Goal: Task Accomplishment & Management: Manage account settings

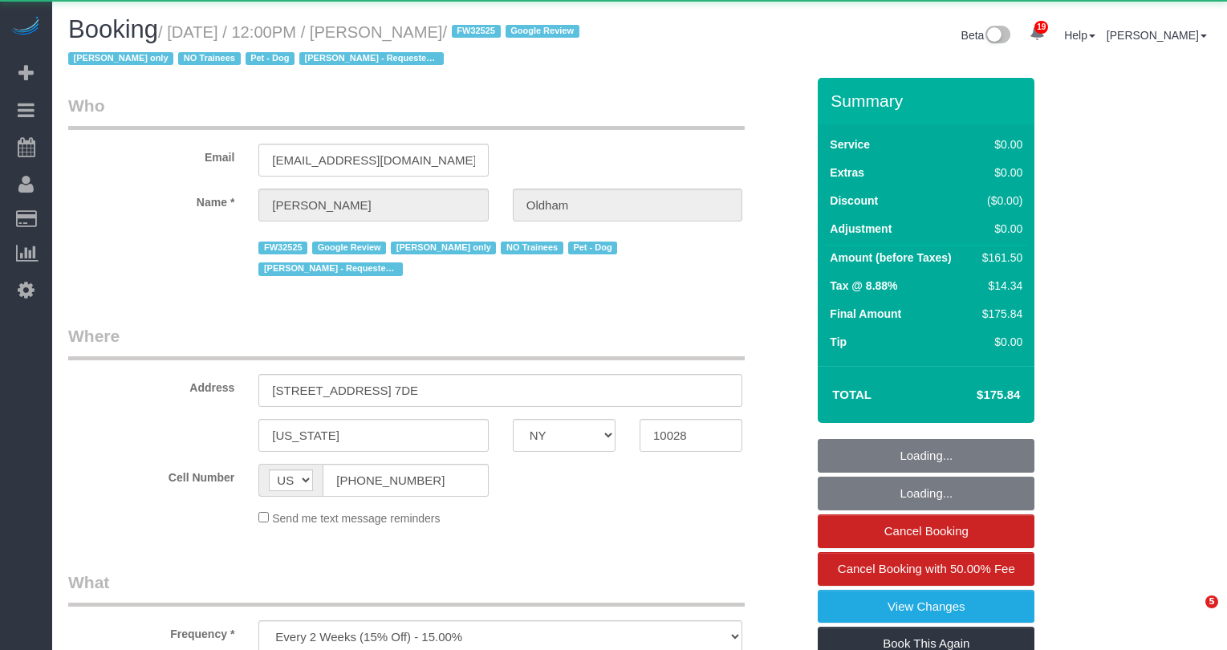
select select "NY"
select select "1"
select select "2"
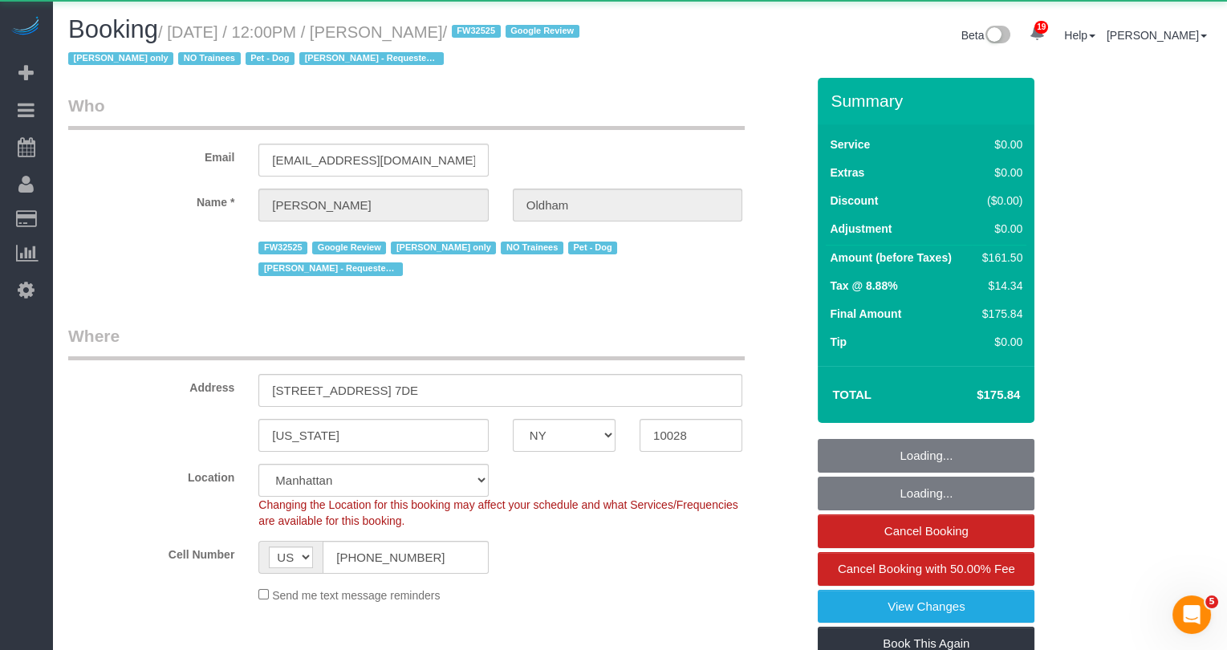
select select "object:929"
select select "string:stripe-pm_1RpamA4VGloSiKo7q68HlToq"
select select "spot1"
select select "number:89"
select select "number:90"
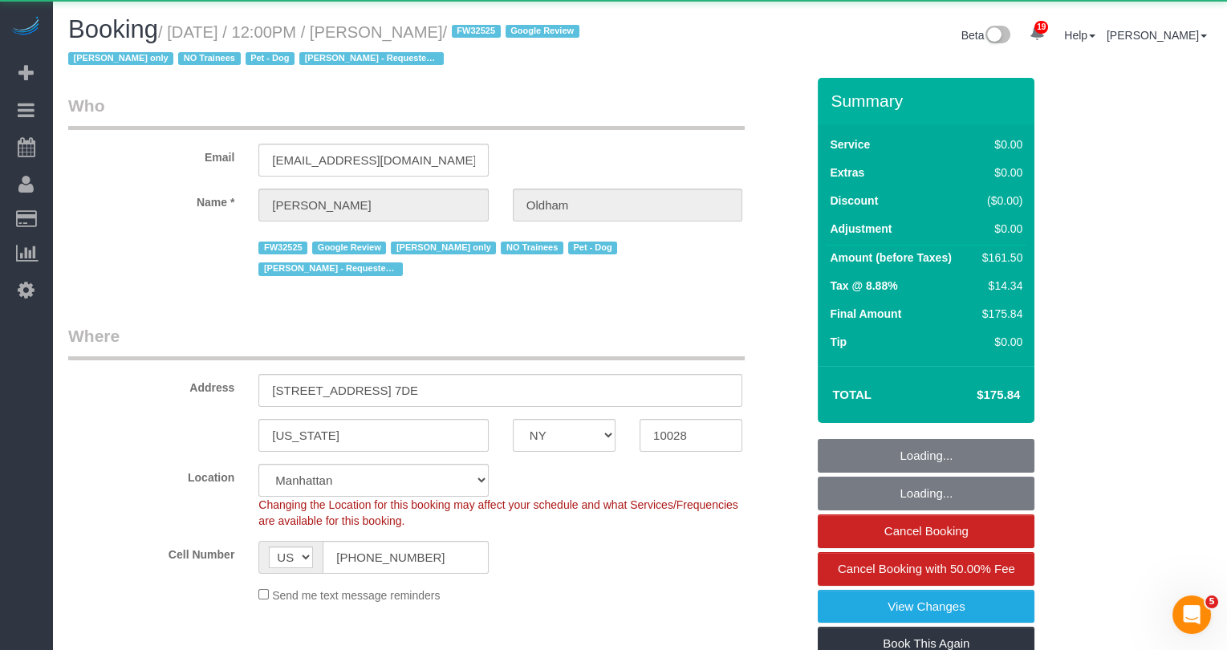
select select "number:13"
select select "number:5"
select select "1"
select select "2"
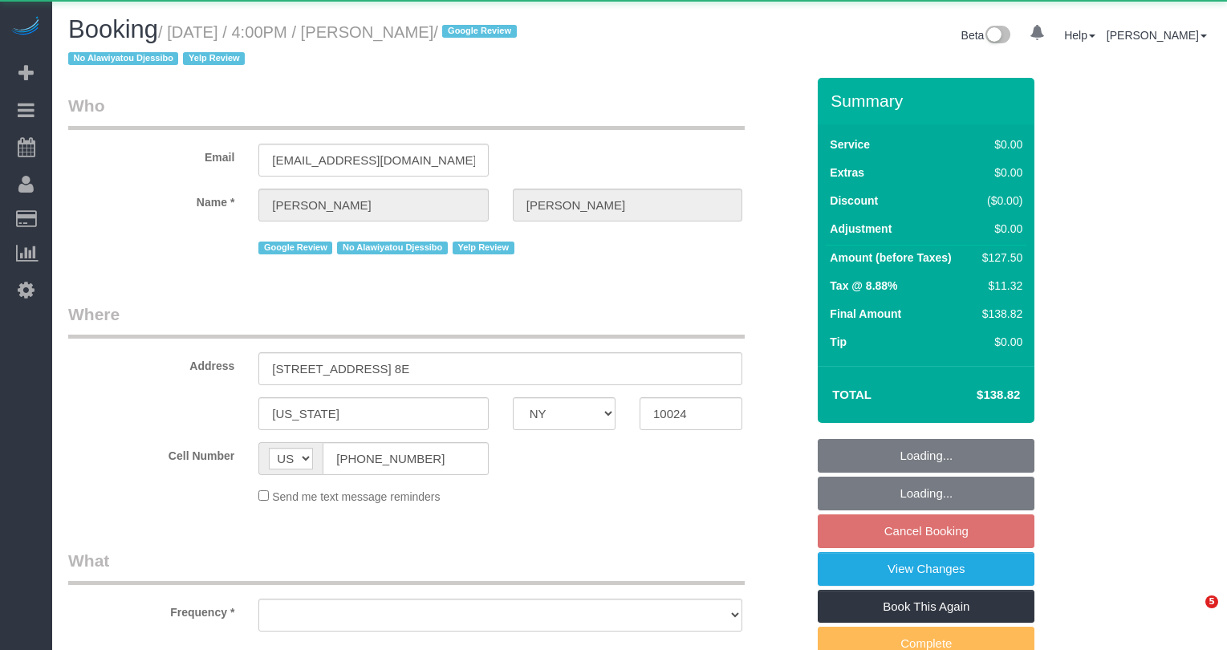
select select "NY"
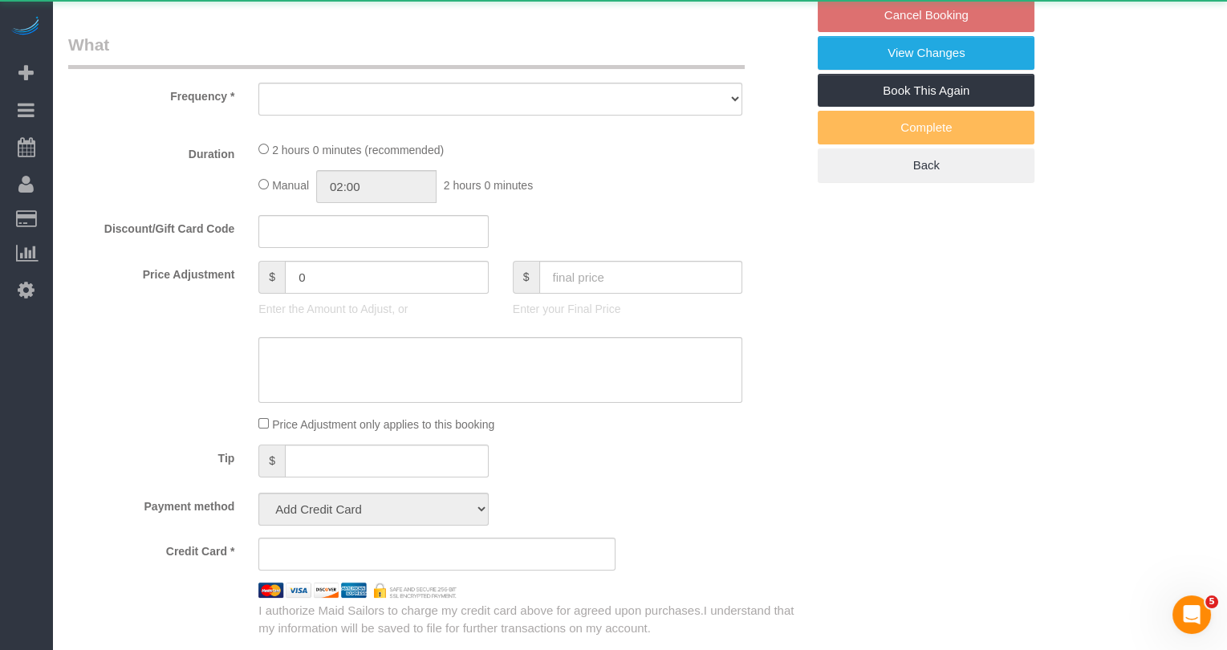
select select "object:895"
select select "string:stripe-pm_1S2Jmi4VGloSiKo7dhJizWpP"
select select "1"
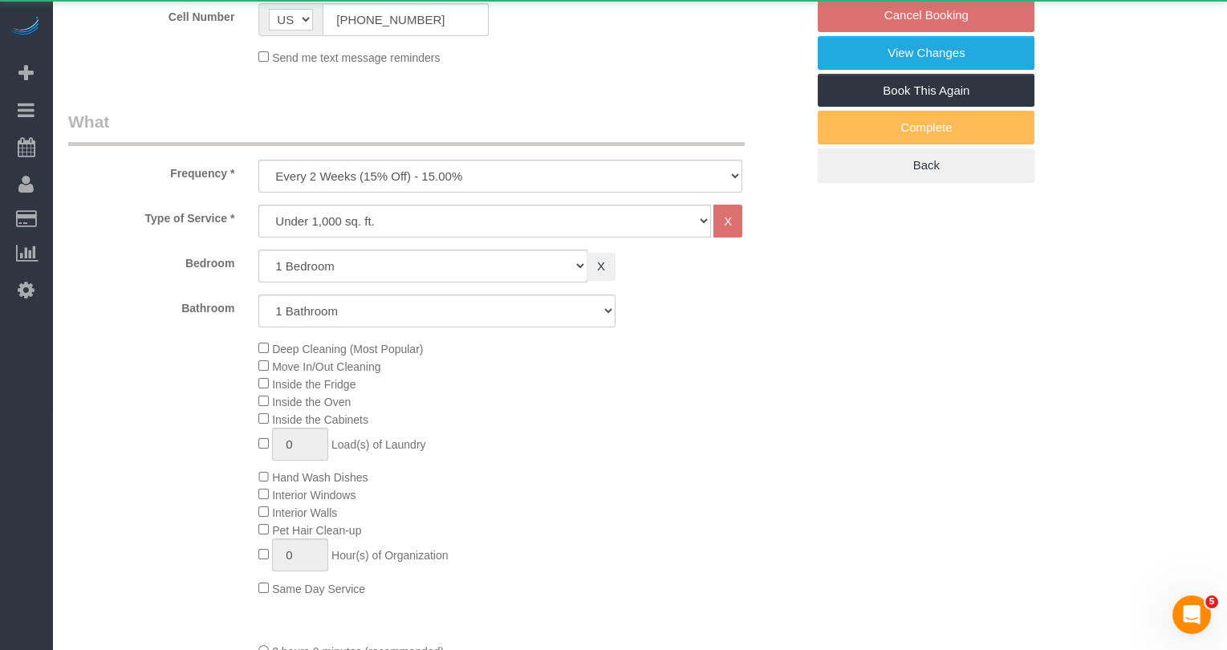
select select "spot5"
select select "number:89"
select select "number:90"
select select "number:15"
select select "number:5"
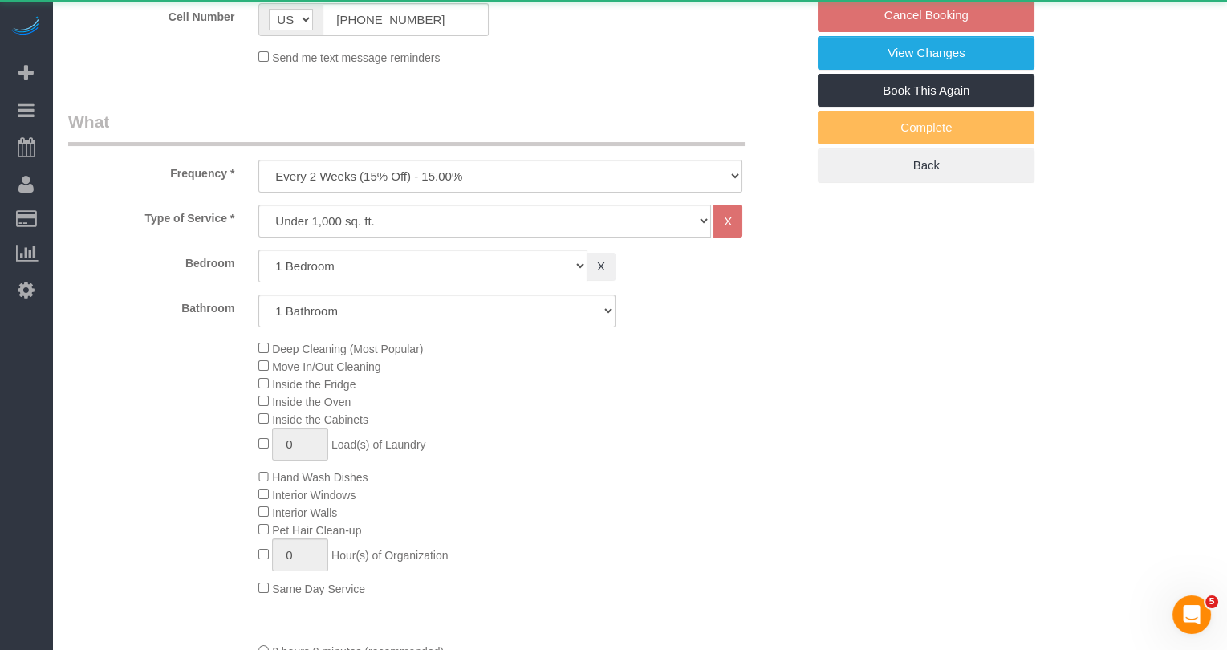
select select "number:21"
select select "1"
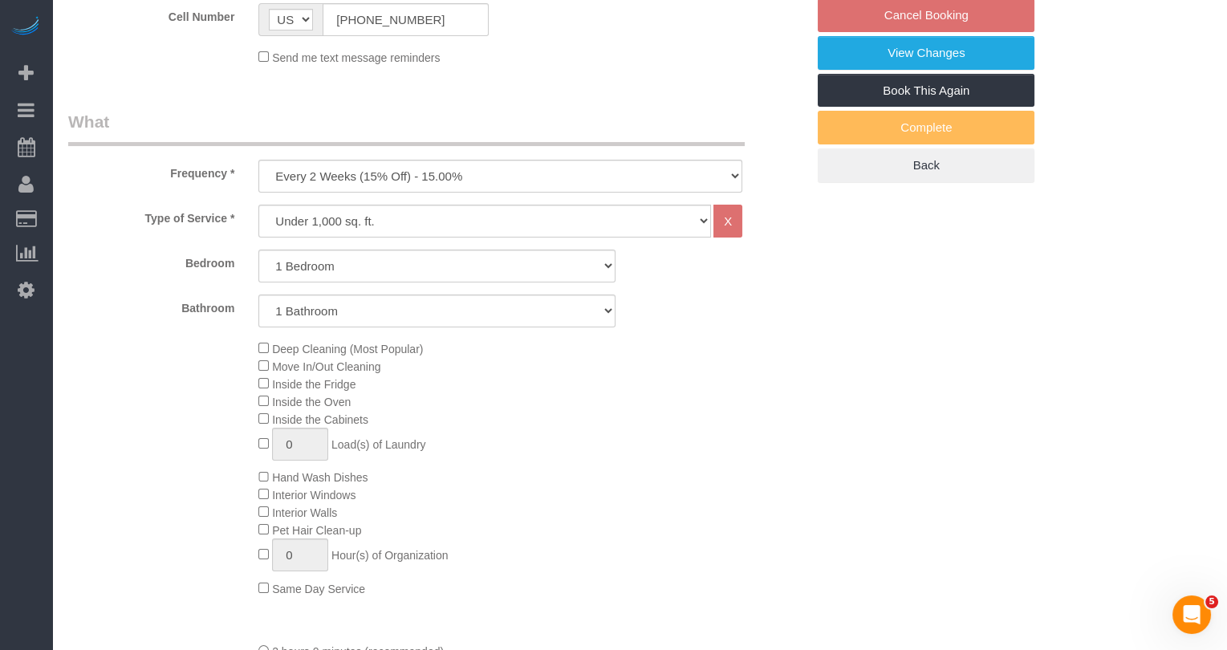
select select "object:1520"
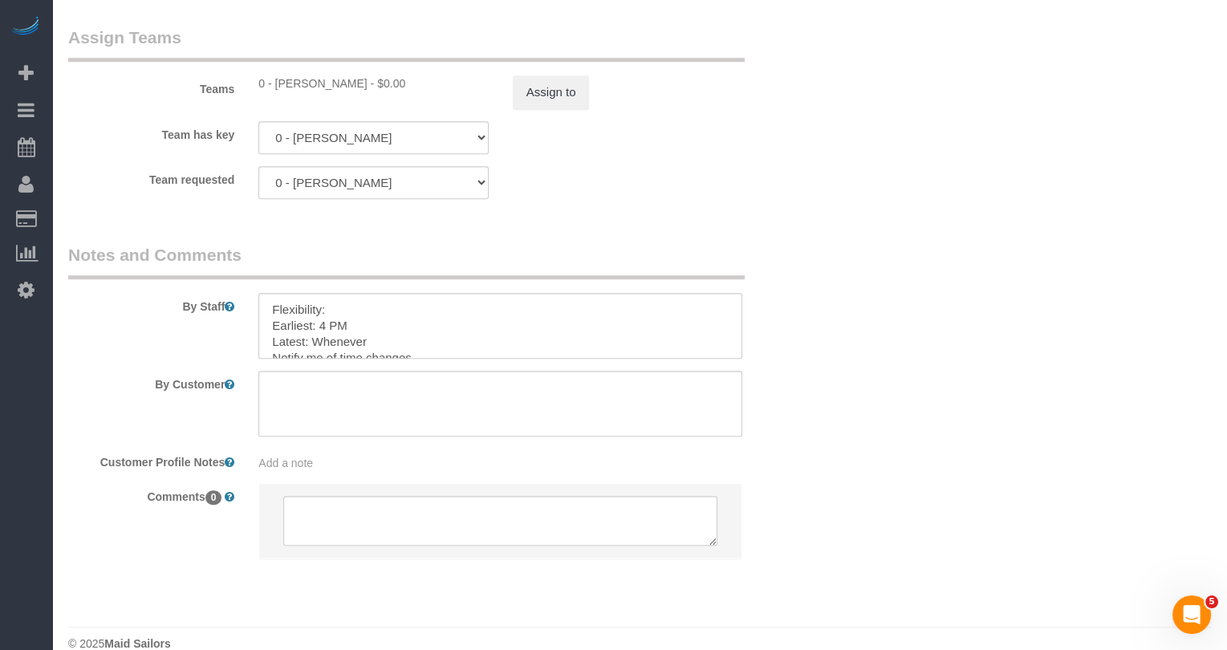
scroll to position [16, 0]
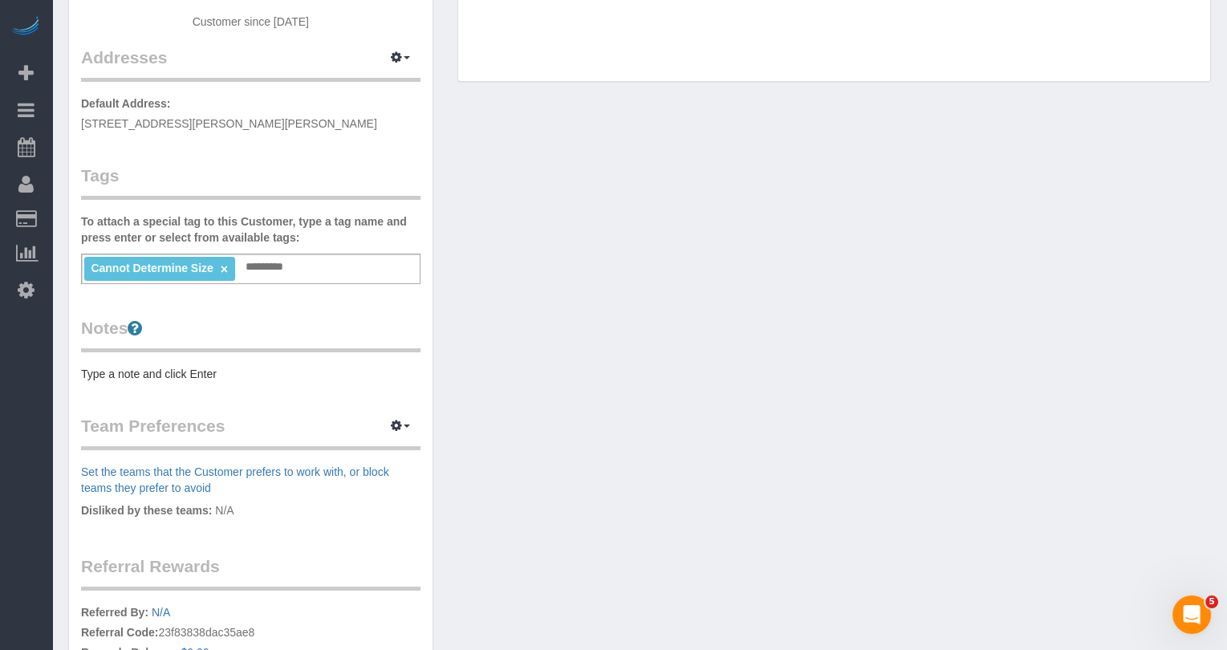
scroll to position [356, 0]
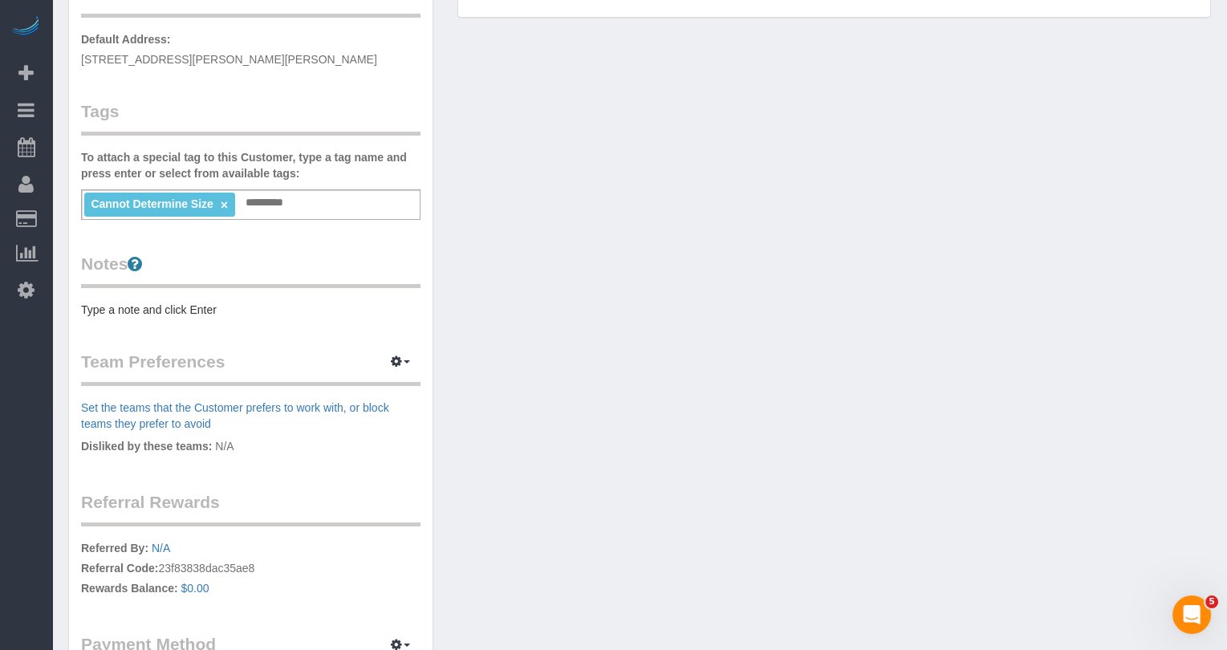
click at [176, 311] on pre "Type a note and click Enter" at bounding box center [250, 310] width 339 height 16
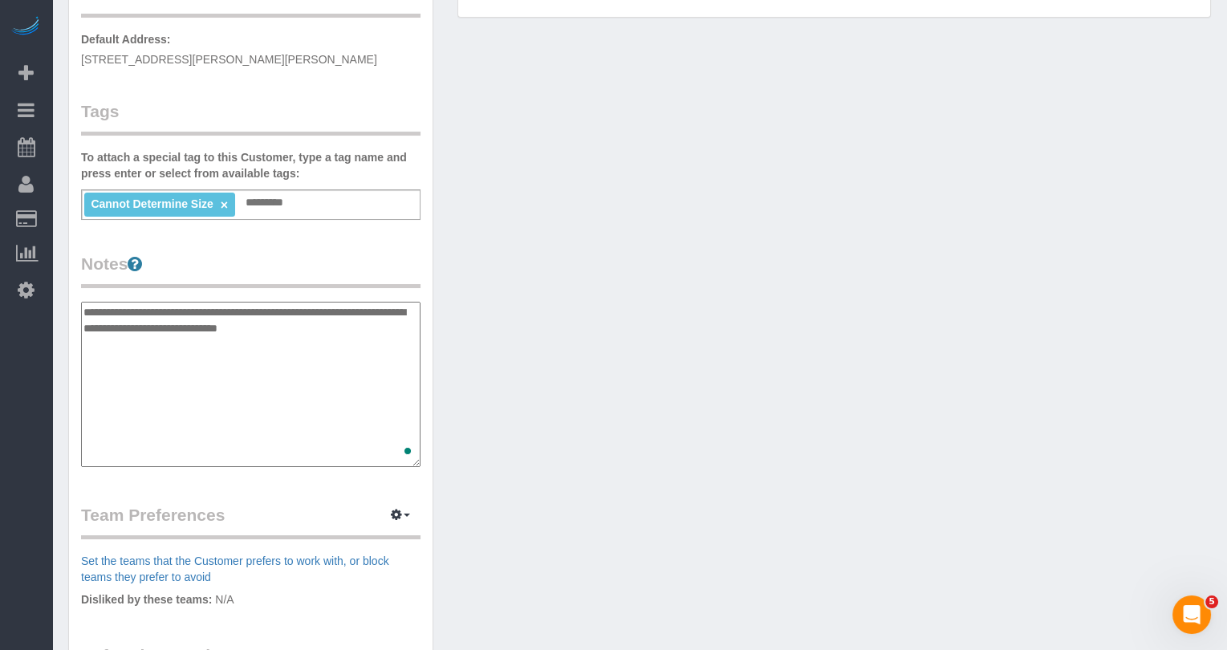
type textarea "**********"
click at [614, 255] on div "Customer Info Edit Contact Info Send Message Email Preferences Special Sales Ta…" at bounding box center [639, 310] width 1167 height 1216
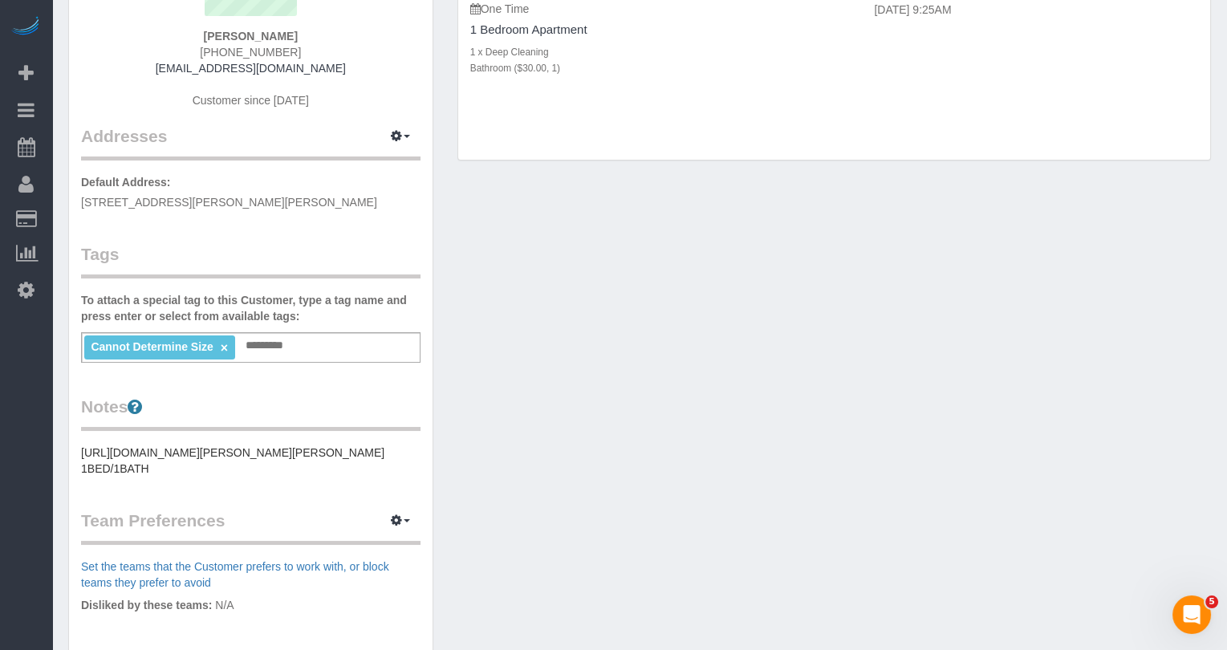
scroll to position [146, 0]
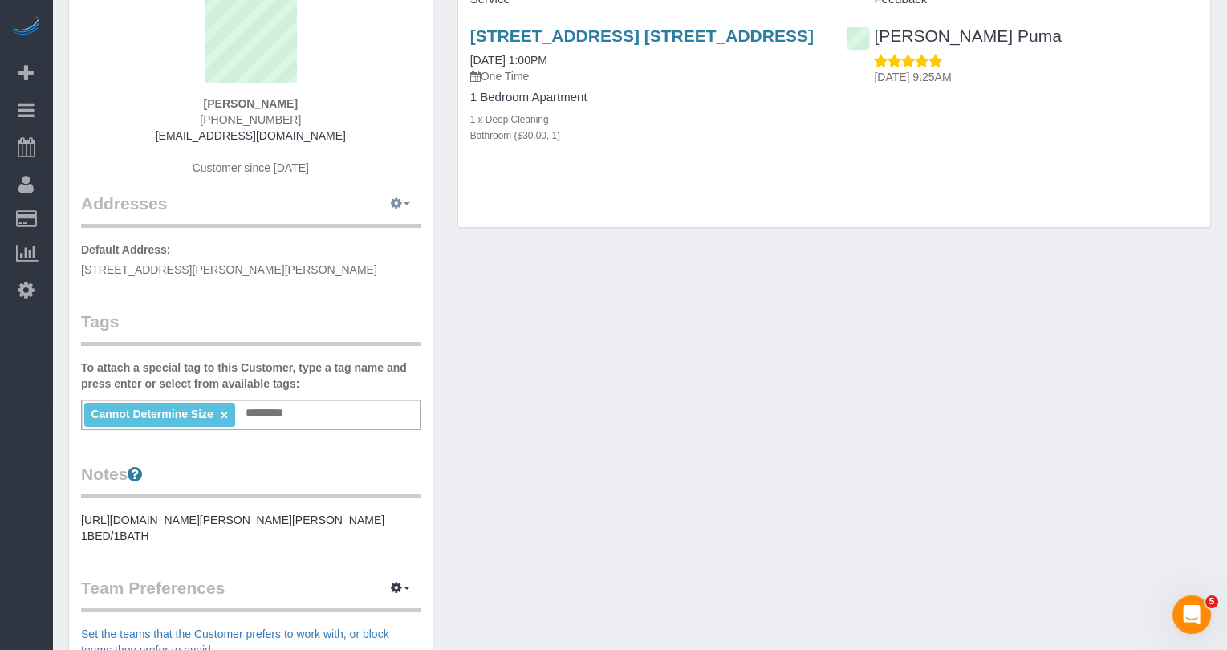
click at [404, 204] on button "button" at bounding box center [400, 204] width 40 height 25
click at [535, 251] on div "Customer Info Edit Contact Info Send Message Email Preferences Special Sales Ta…" at bounding box center [639, 452] width 1167 height 1079
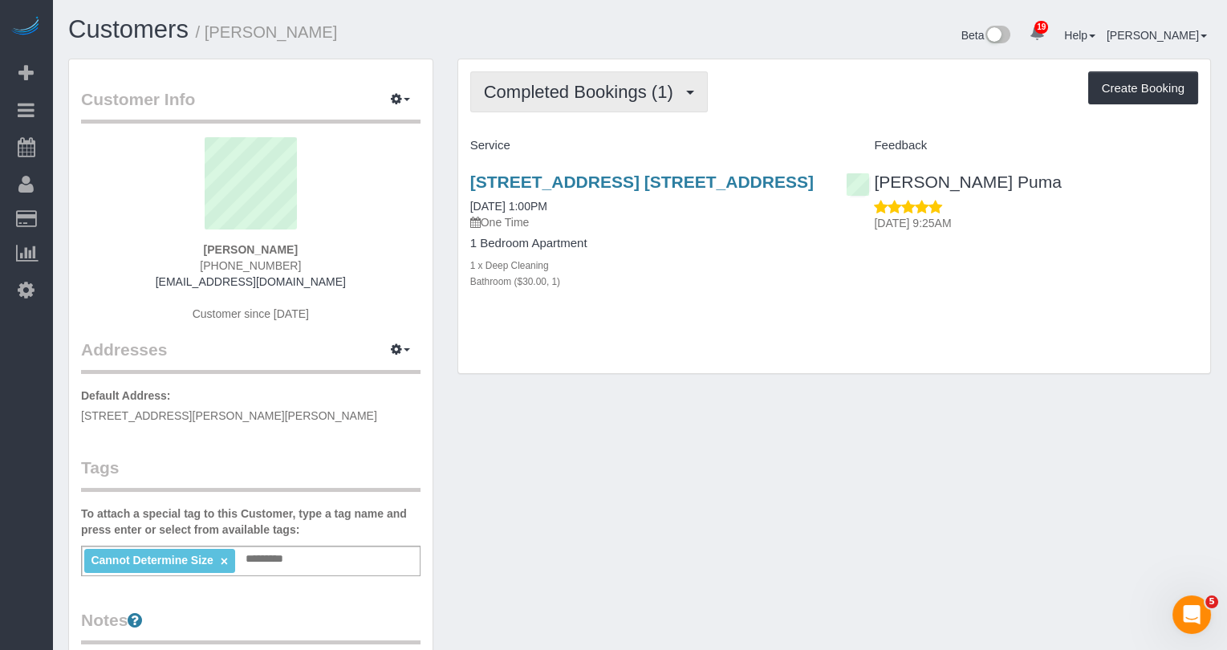
click at [568, 90] on span "Completed Bookings (1)" at bounding box center [582, 92] width 197 height 20
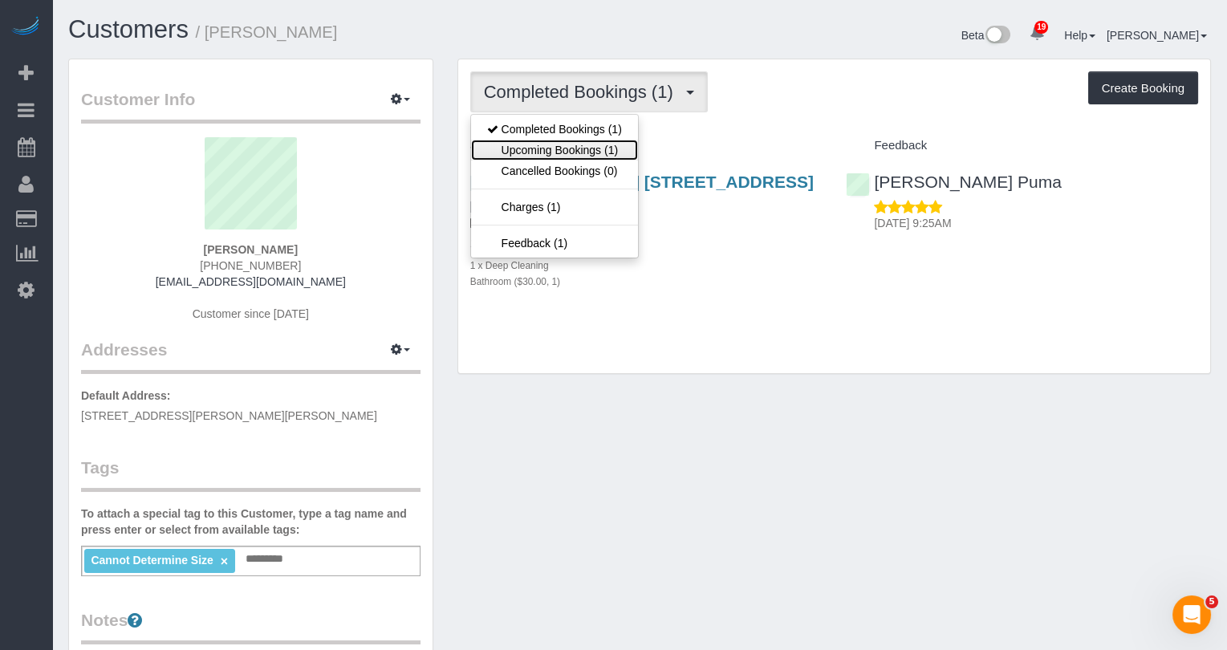
click at [569, 140] on link "Upcoming Bookings (1)" at bounding box center [554, 150] width 167 height 21
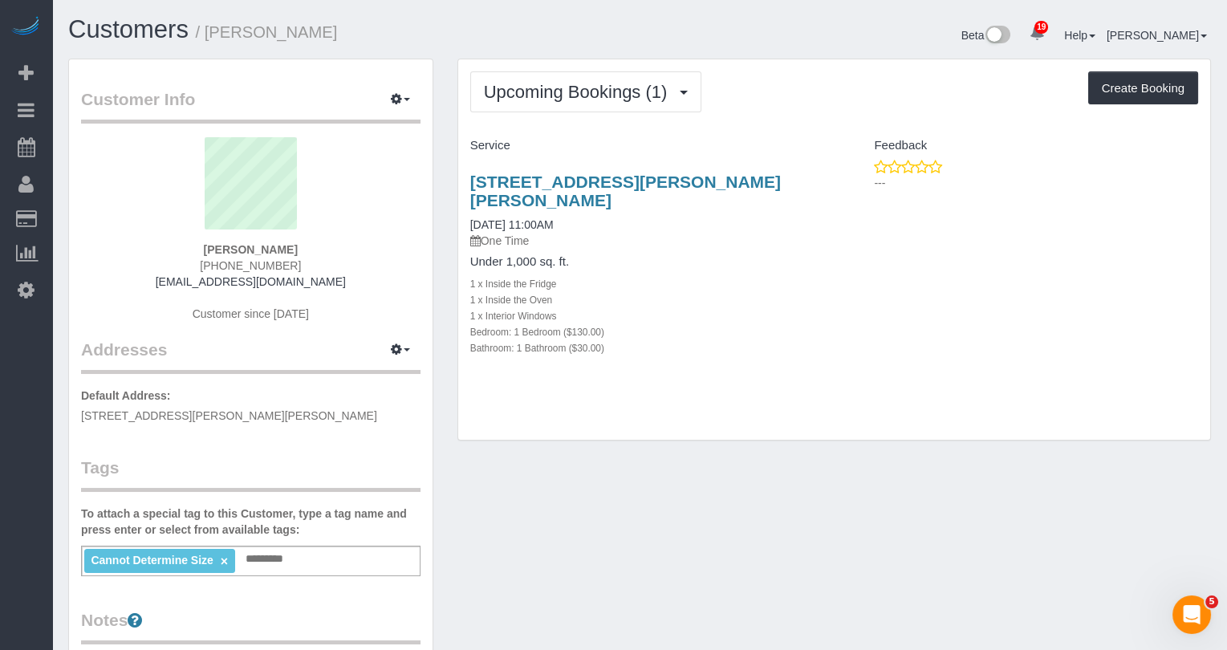
click at [640, 197] on h3 "3520 Leverich Street, Apt C245, Jackson Heights, NY 11372" at bounding box center [646, 191] width 352 height 37
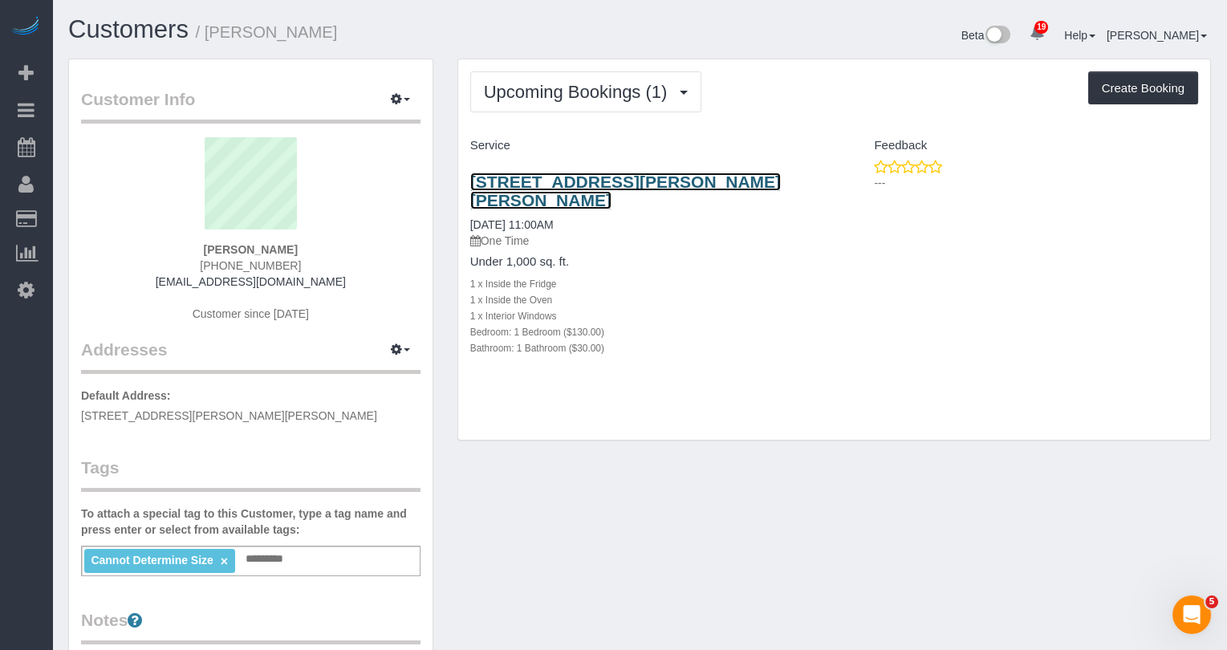
click at [639, 177] on link "3520 Leverich Street, Apt C245, Jackson Heights, NY 11372" at bounding box center [625, 191] width 311 height 37
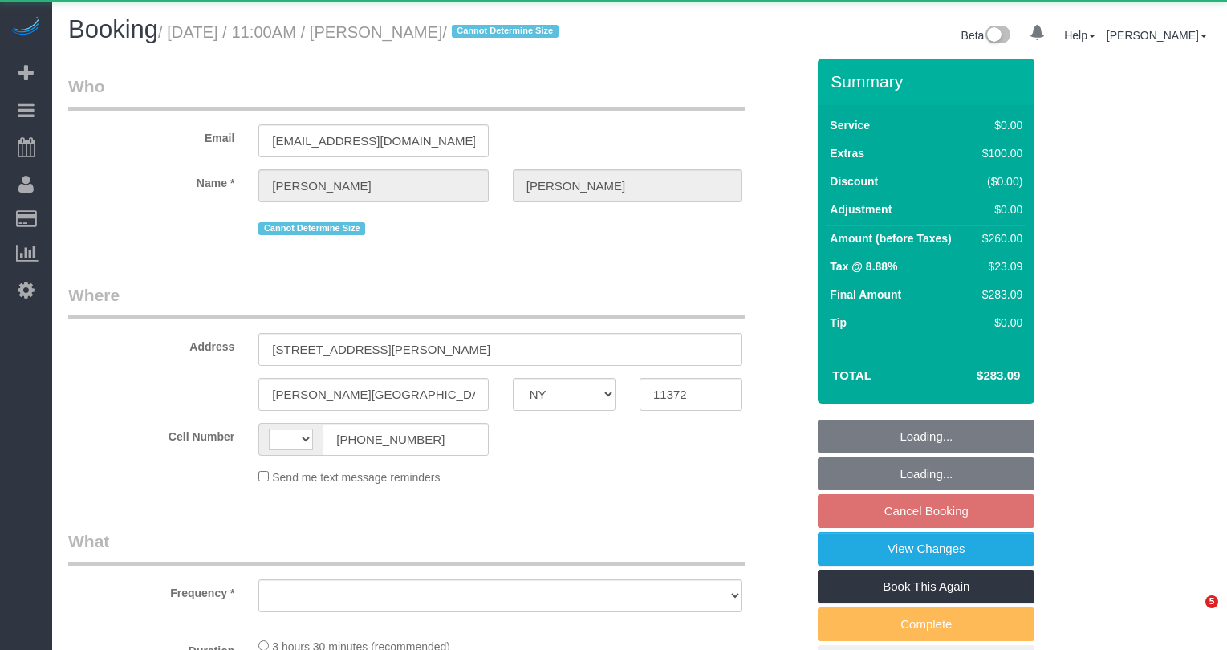
select select "NY"
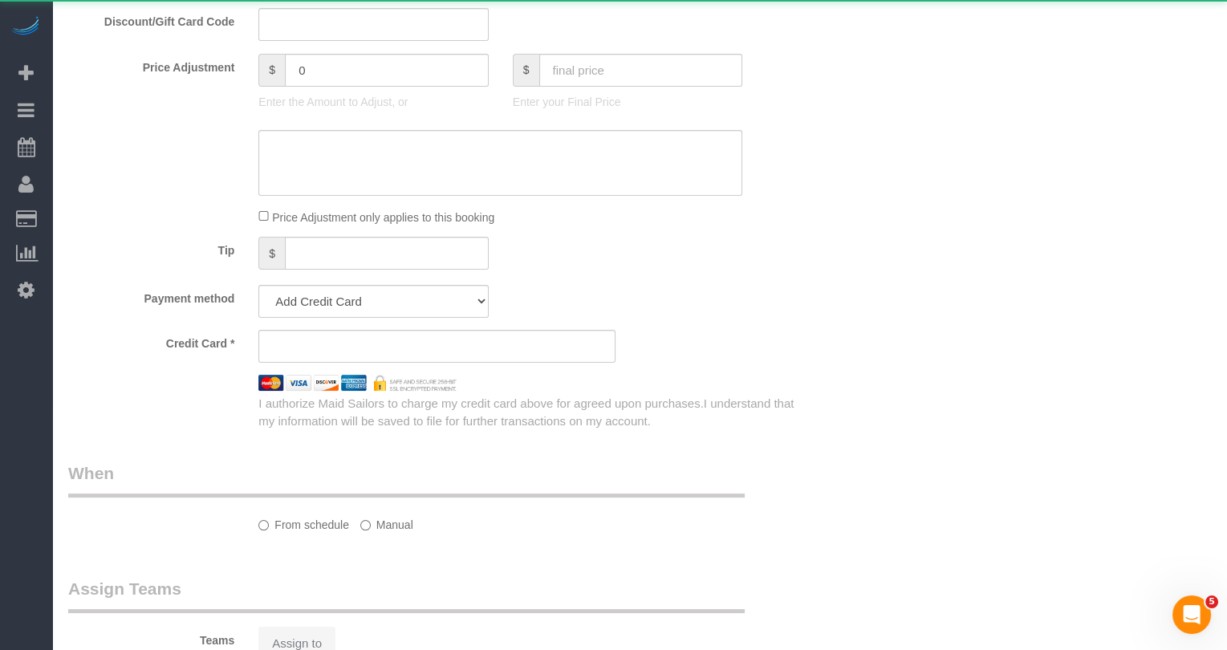
select select "string:US"
select select "object:785"
select select "1"
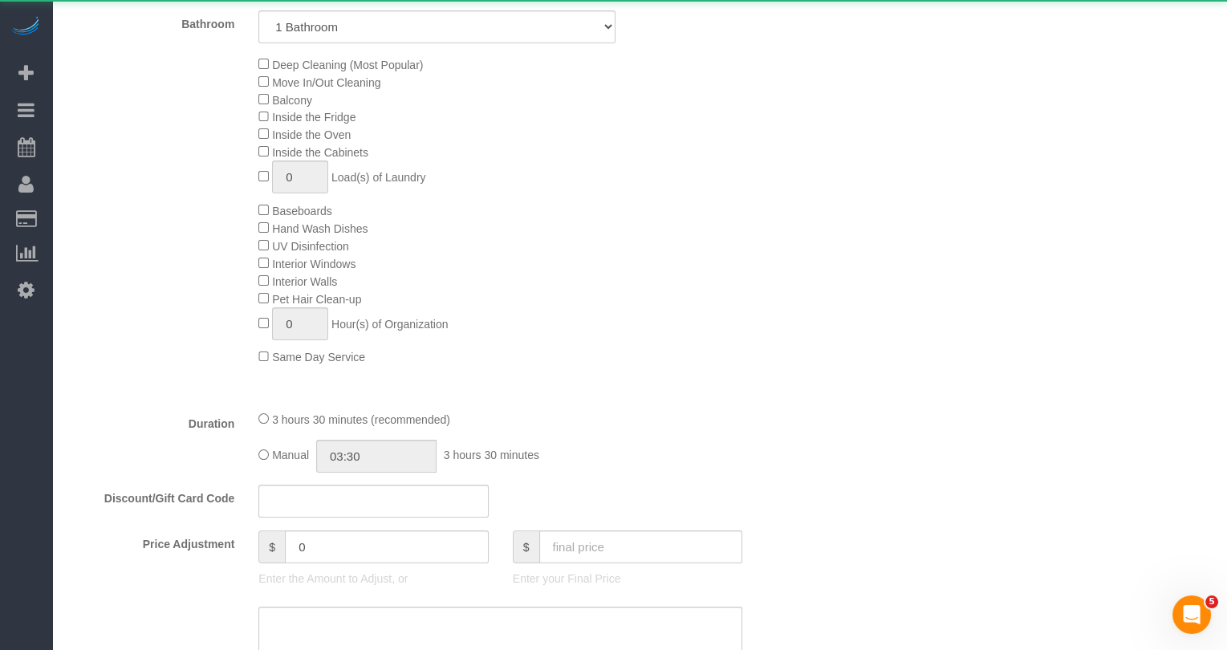
scroll to position [810, 0]
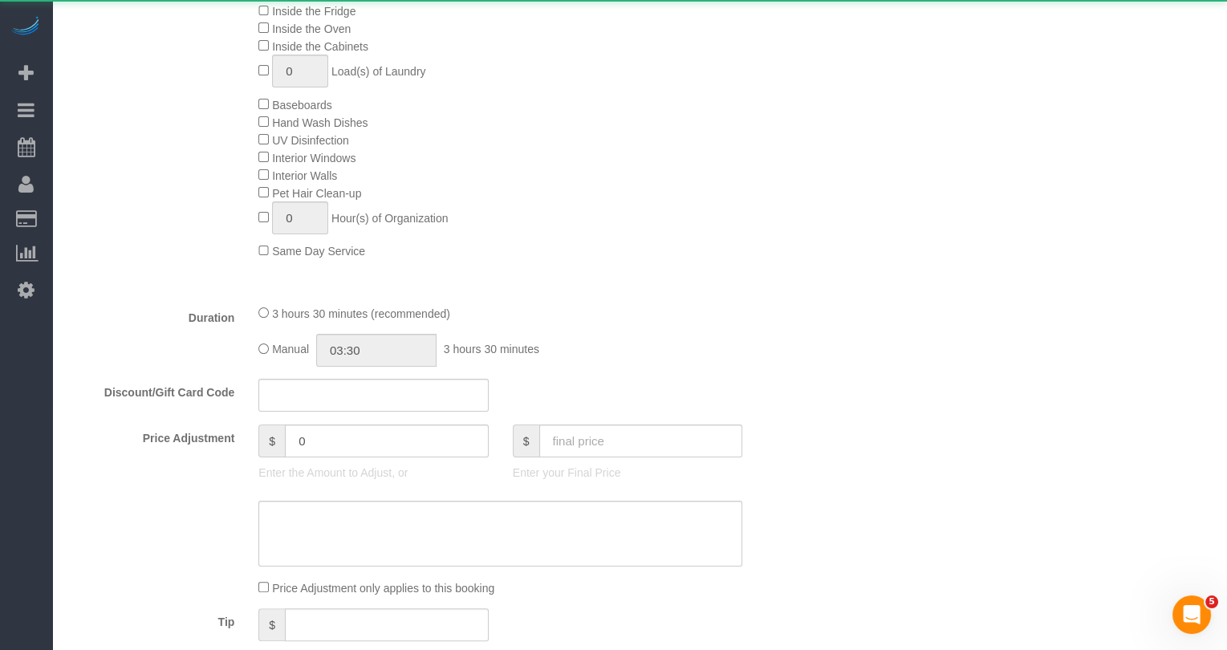
select select "object:1044"
select select "string:stripe-pm_1S7zJS4VGloSiKo77ovEQe6U"
select select "spot4"
select select "number:59"
select select "number:73"
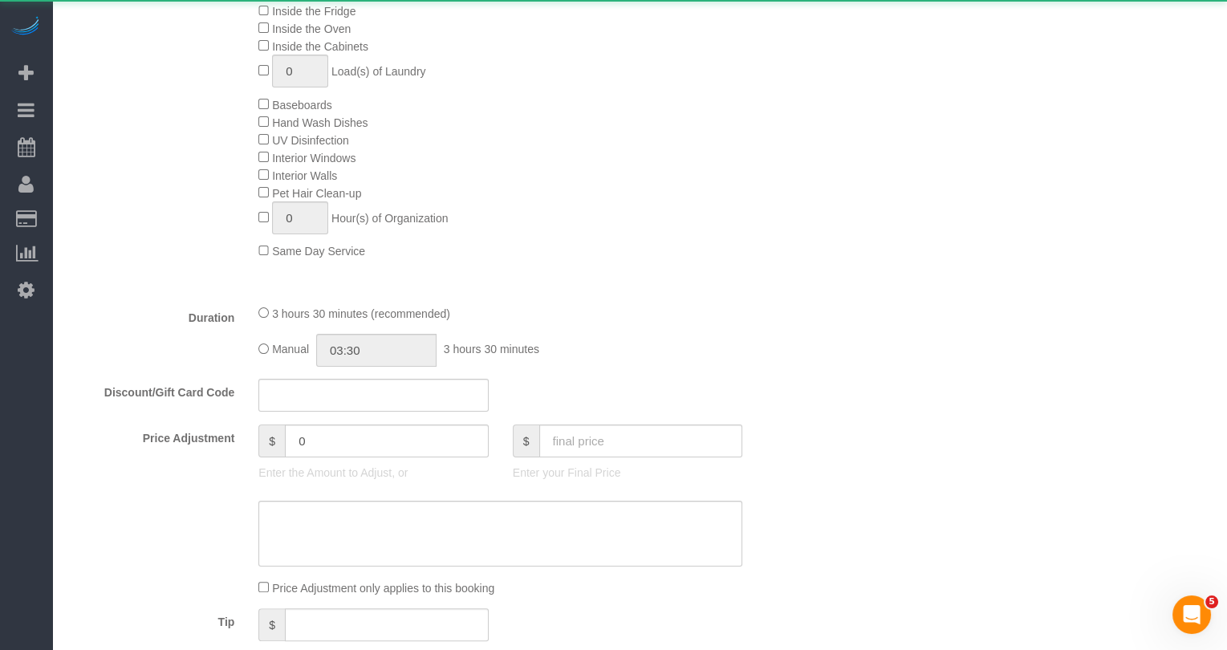
select select "number:15"
select select "number:5"
select select "1"
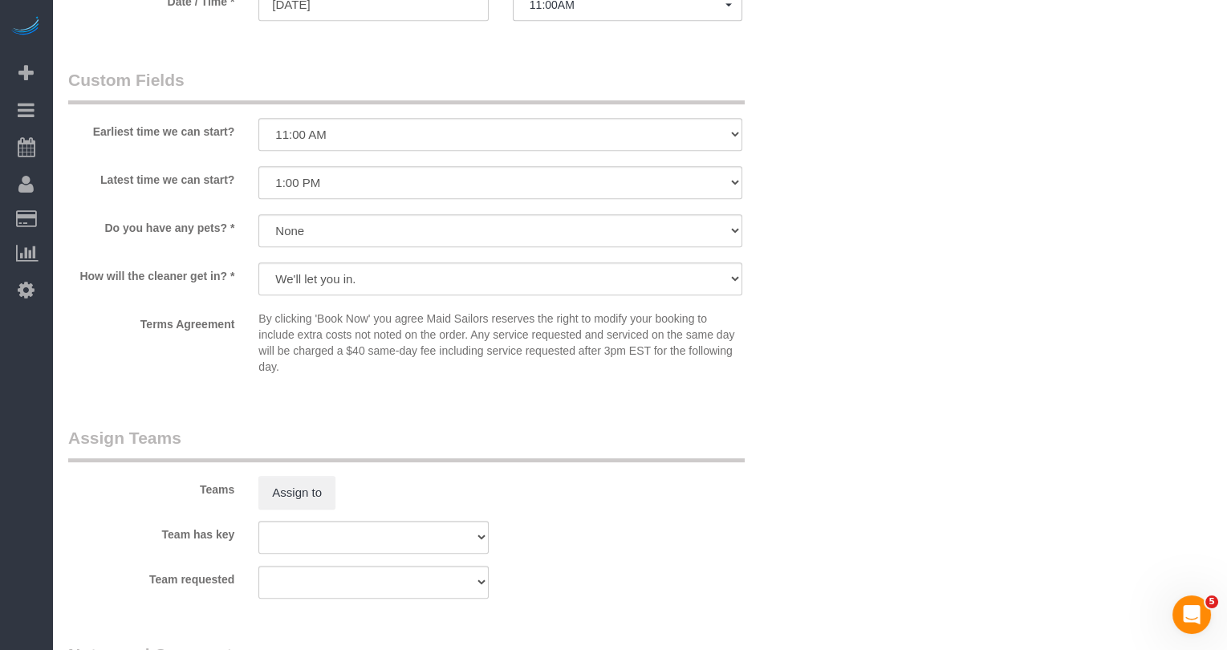
scroll to position [1622, 0]
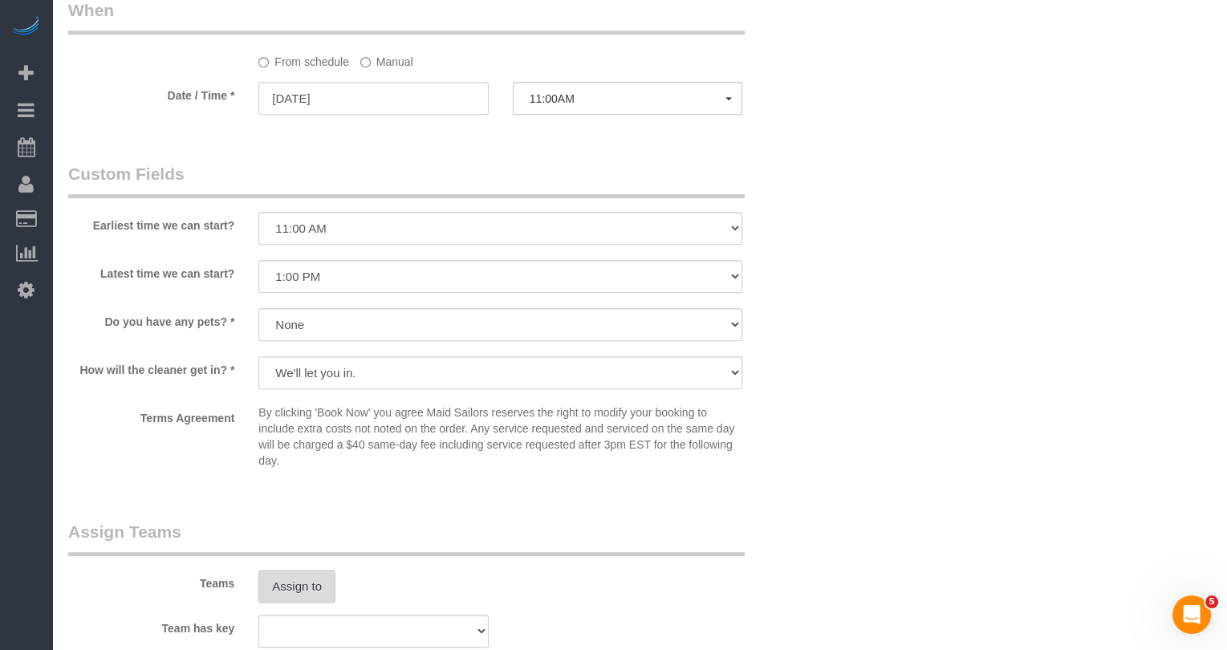
click at [308, 600] on button "Assign to" at bounding box center [296, 587] width 77 height 34
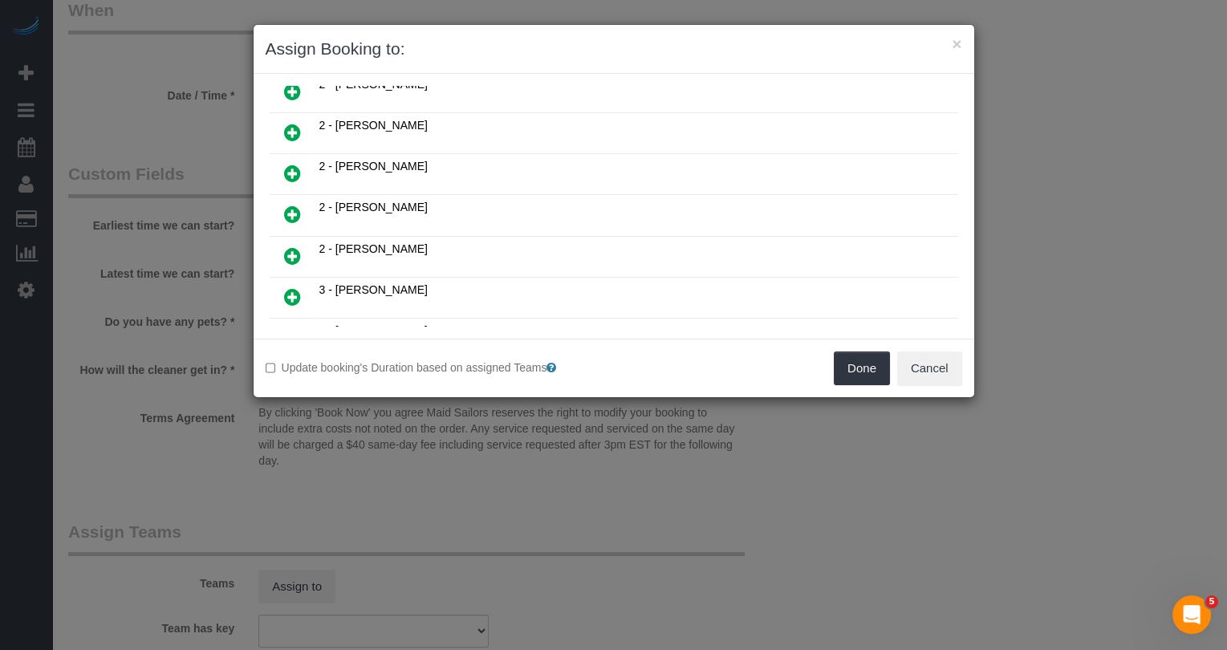
scroll to position [1202, 0]
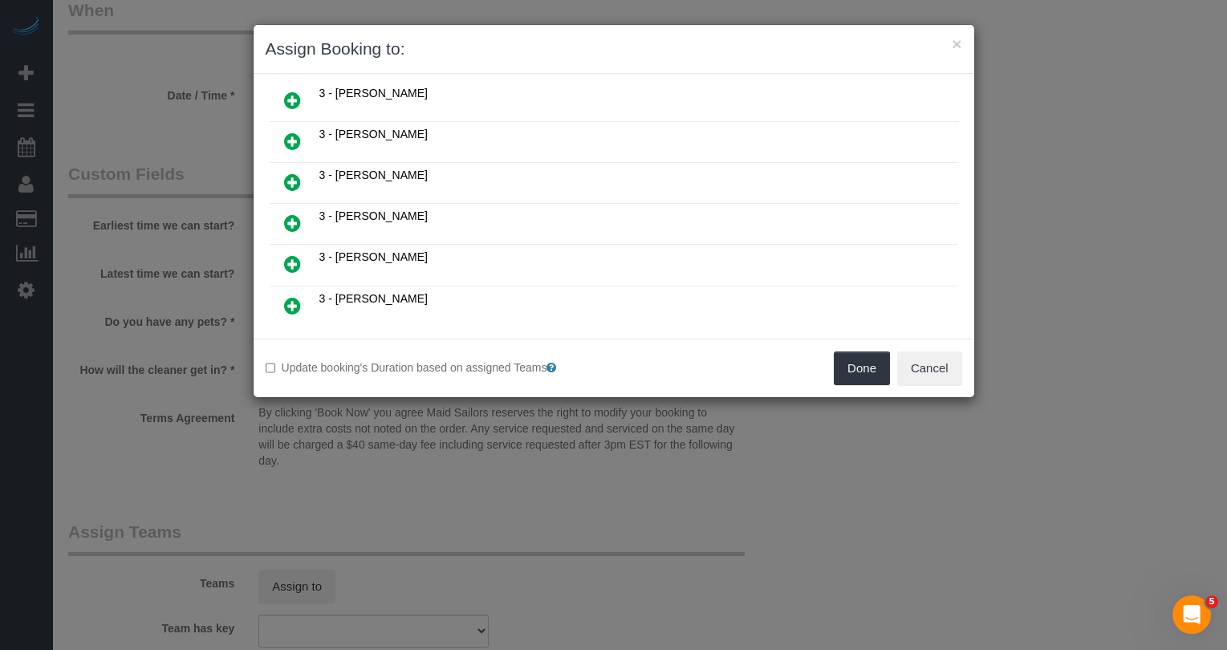
click at [368, 359] on h4 "Unavailable (43)" at bounding box center [614, 366] width 673 height 14
click at [373, 359] on icon at bounding box center [373, 365] width 10 height 12
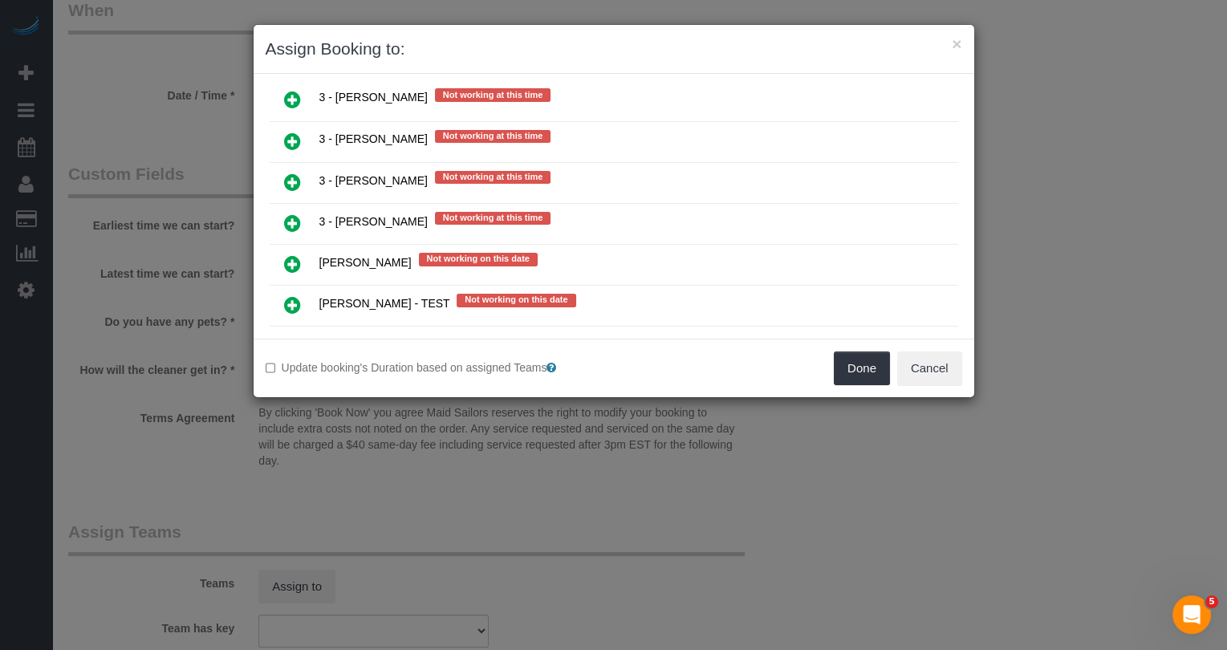
scroll to position [2941, 0]
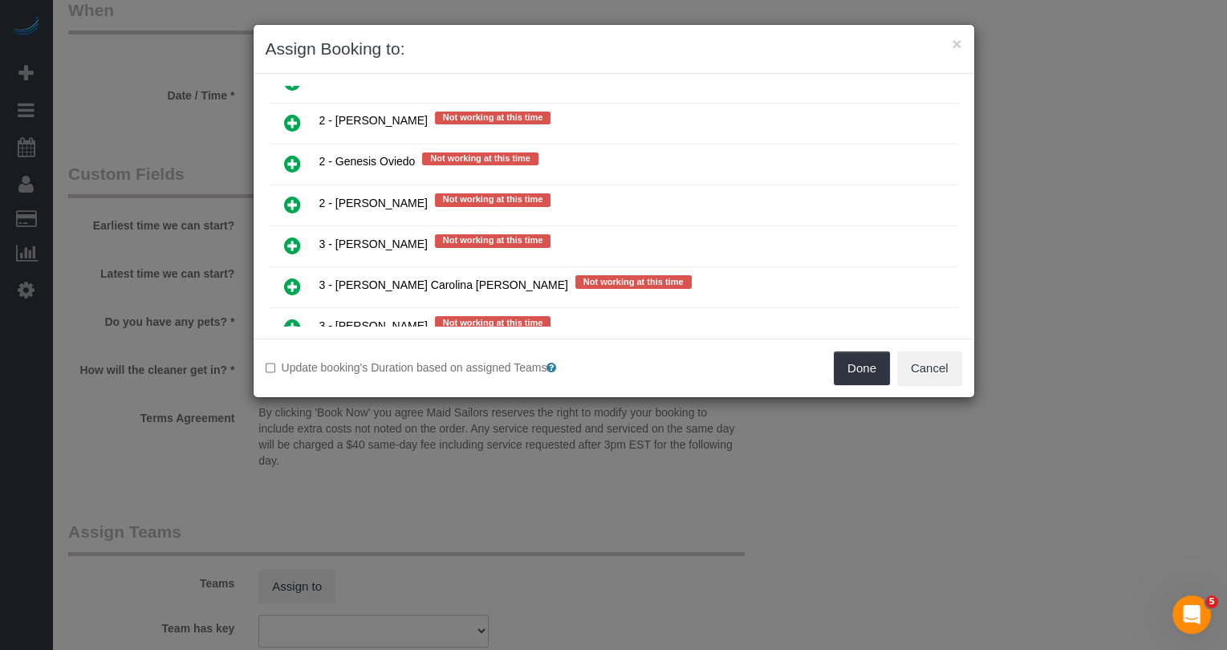
click at [288, 360] on icon at bounding box center [292, 369] width 17 height 19
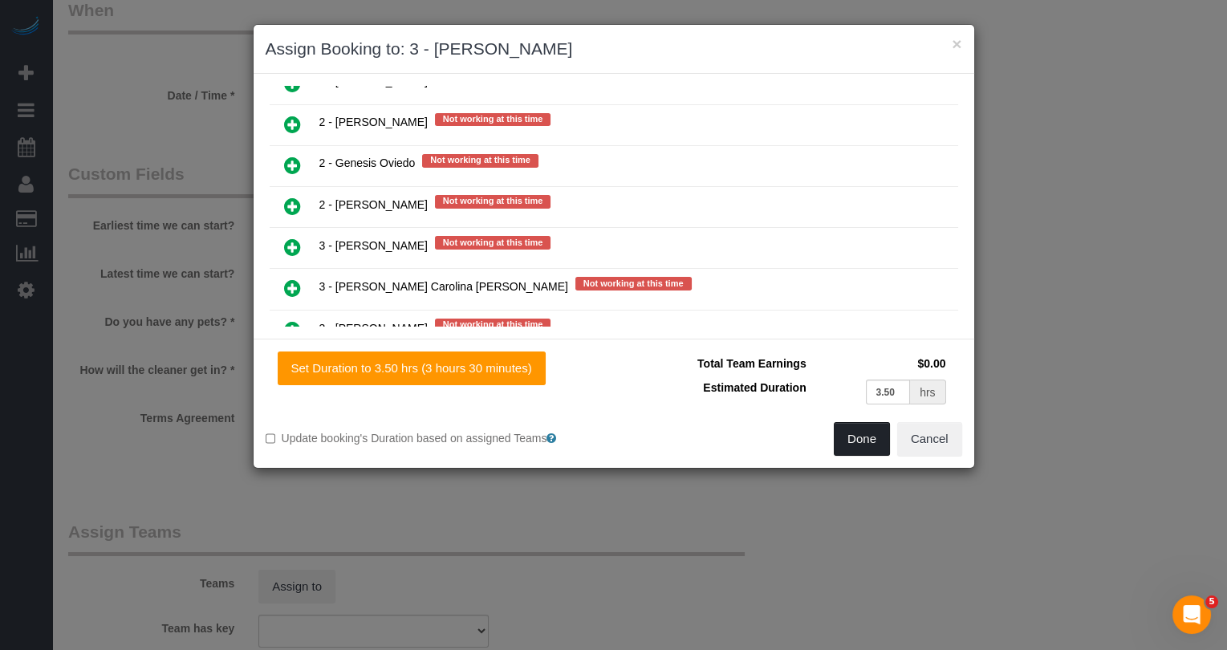
click at [869, 449] on button "Done" at bounding box center [862, 439] width 56 height 34
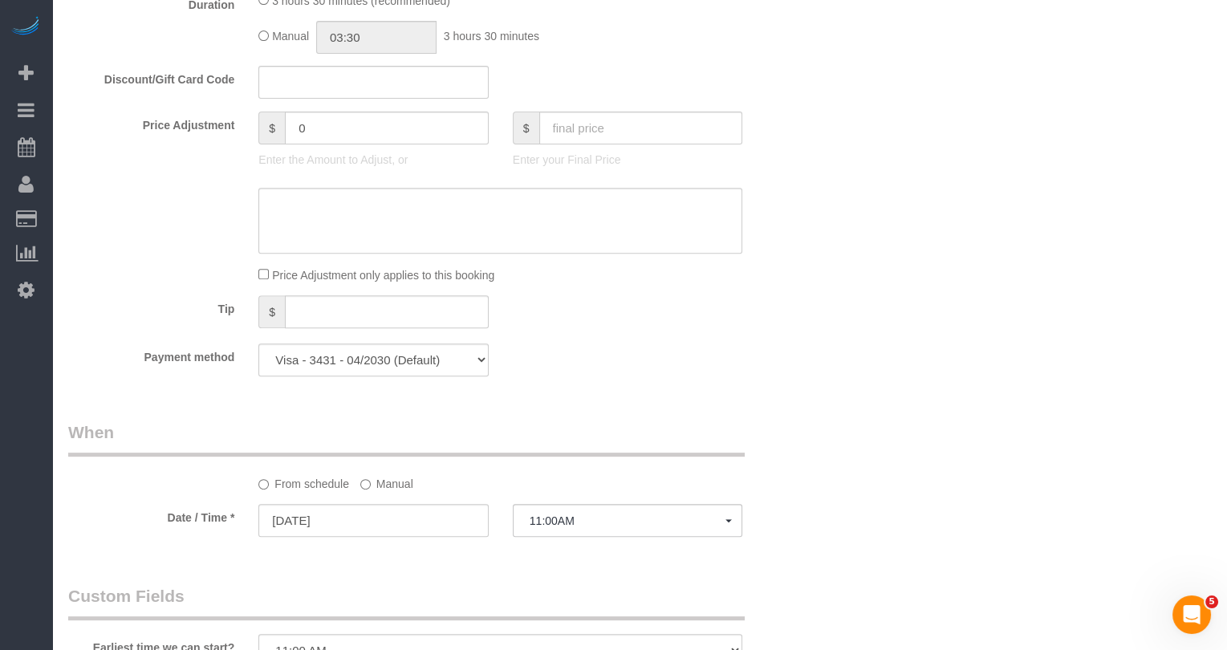
scroll to position [0, 0]
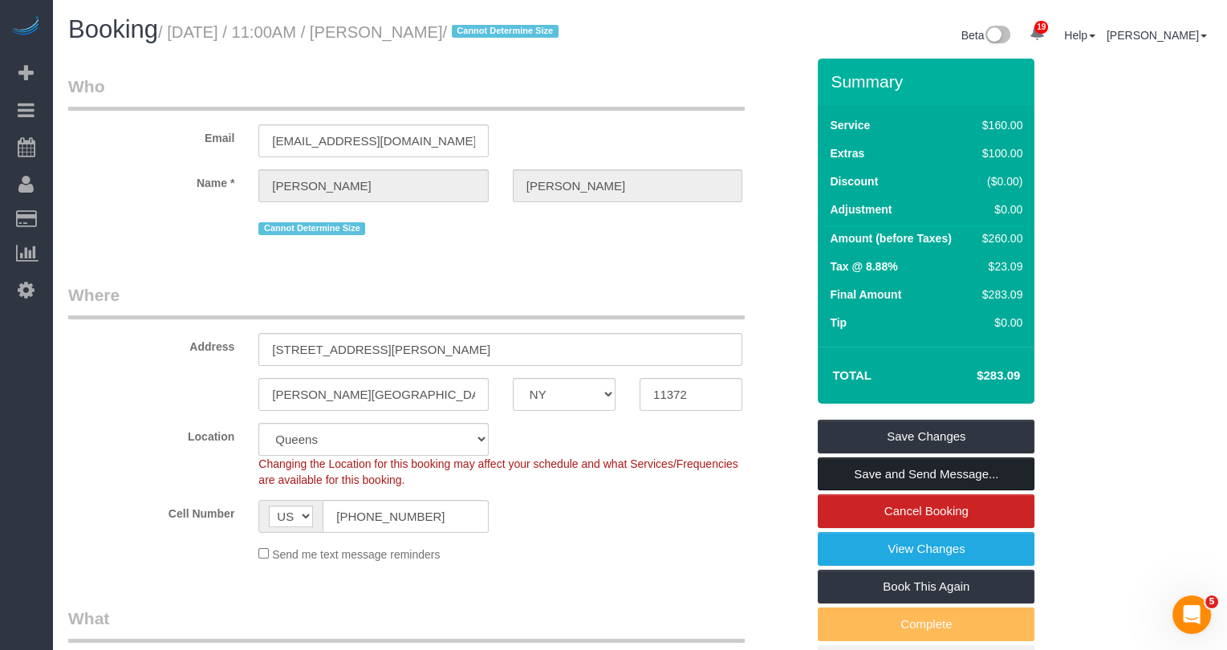
click at [885, 491] on link "Save and Send Message..." at bounding box center [926, 474] width 217 height 34
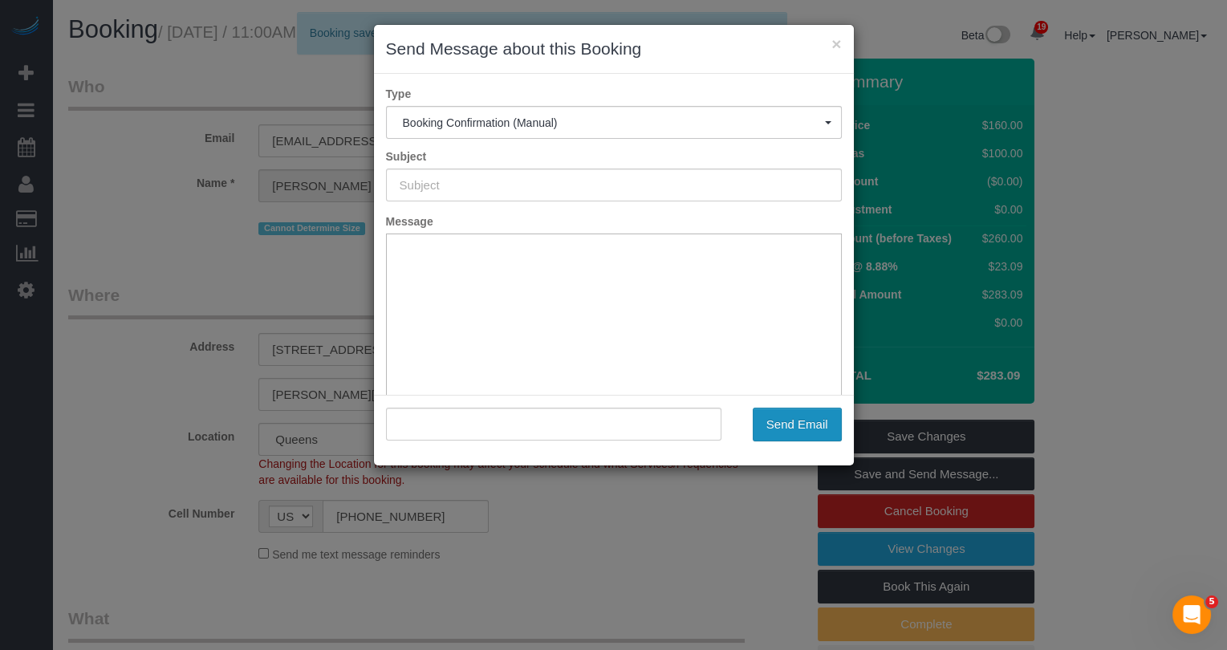
click at [784, 419] on button "Send Email" at bounding box center [797, 425] width 89 height 34
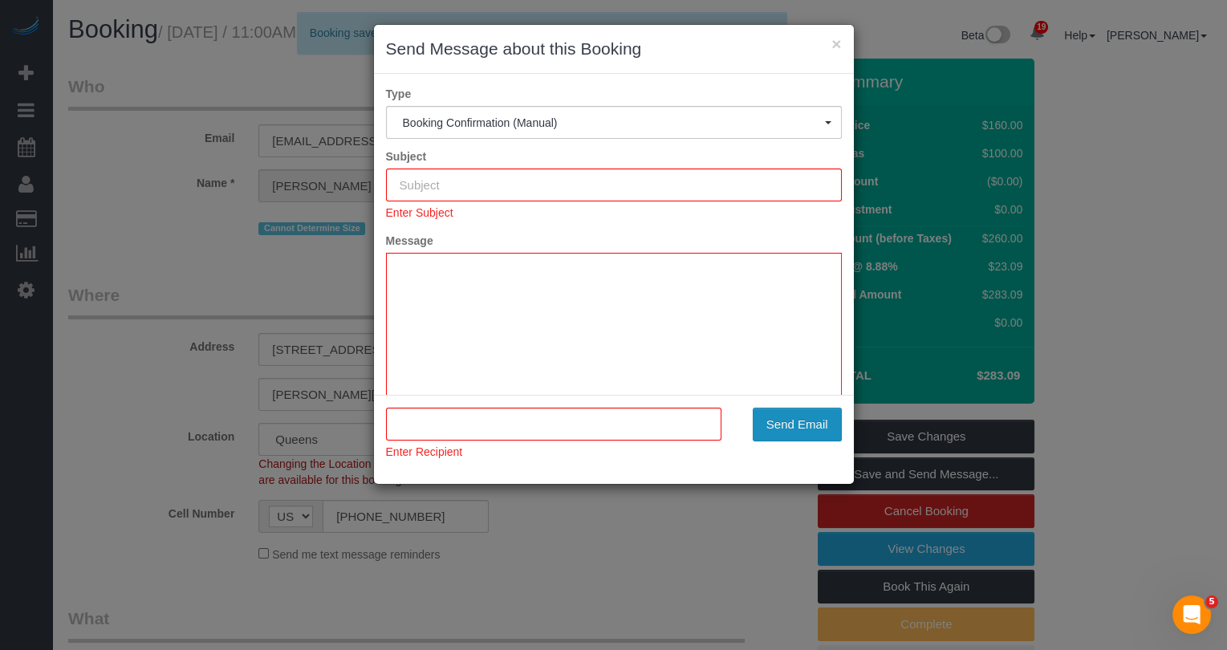
type input "Cleaning Confirmed for 09/18/2025 at 11:00am"
type input ""Giancarlo Alberti" <themajesticboss@gmail.com>"
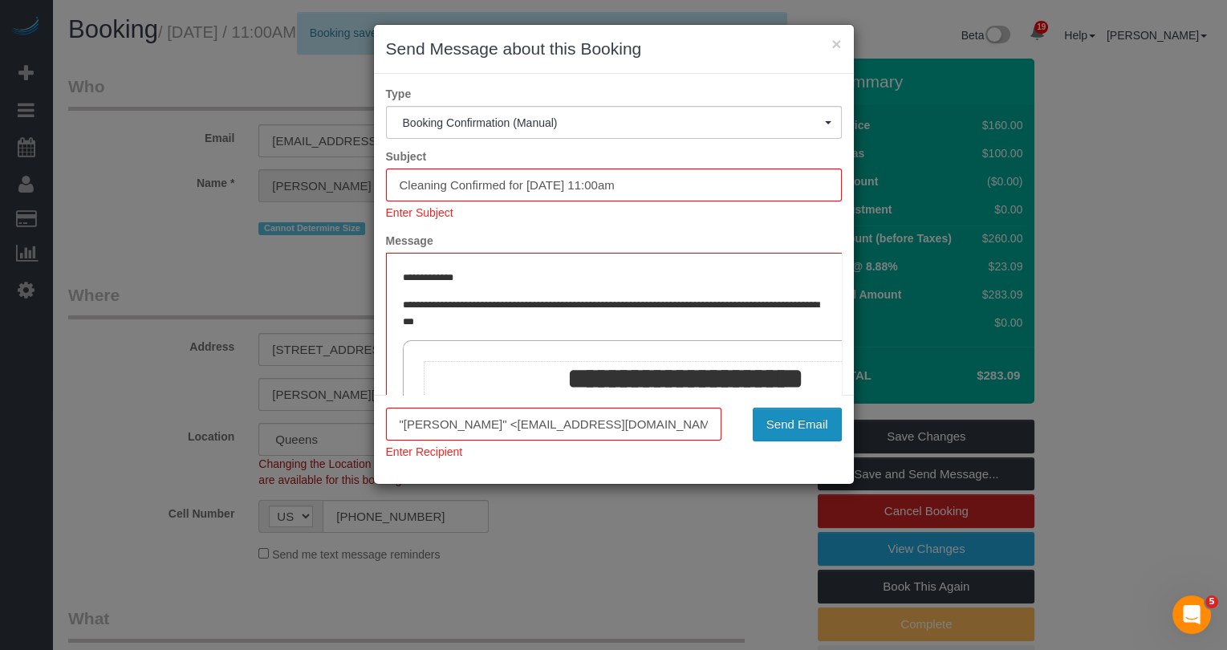
click at [788, 426] on button "Send Email" at bounding box center [797, 425] width 89 height 34
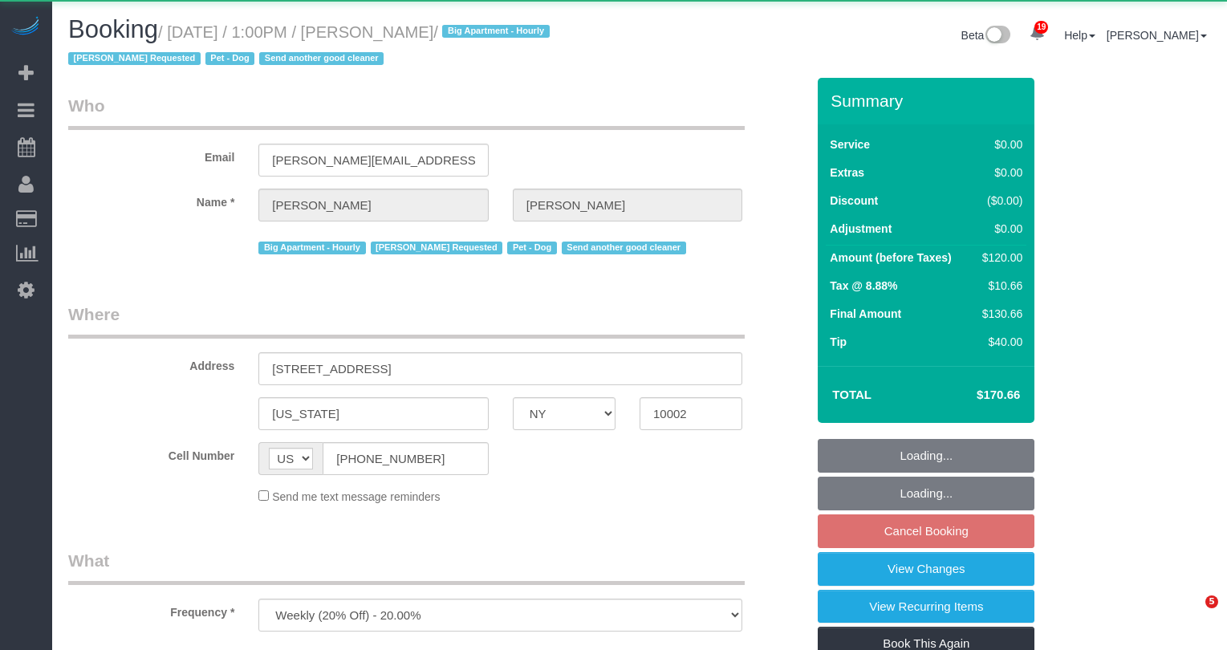
select select "NY"
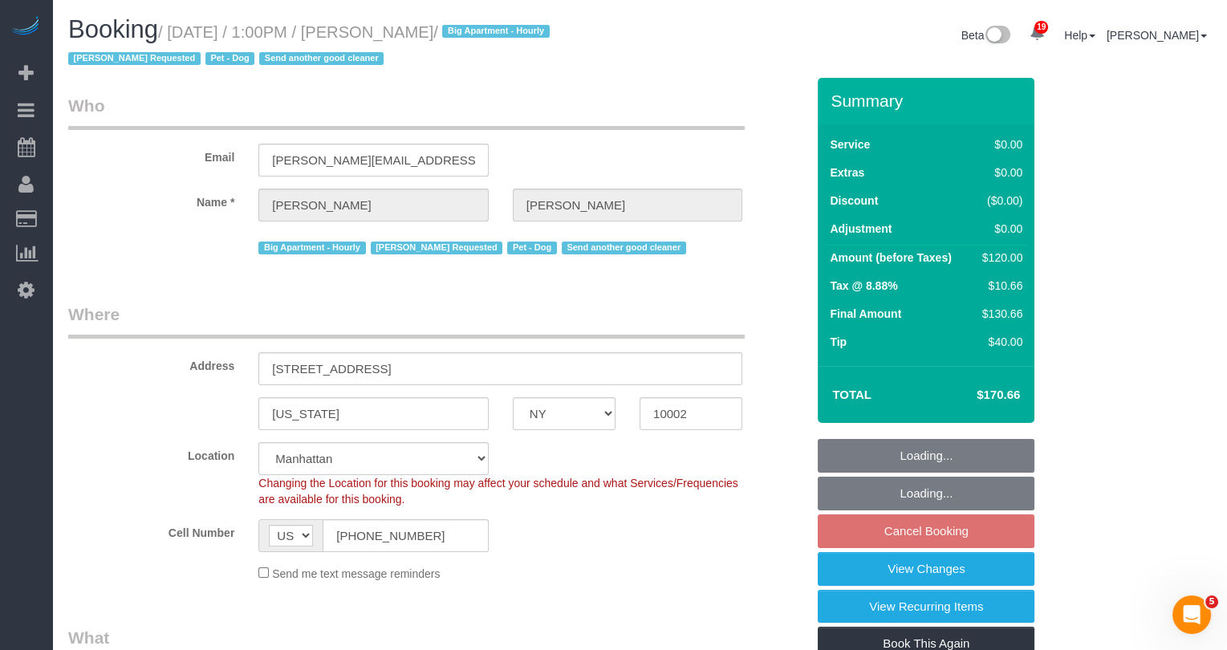
select select "object:815"
select select "number:59"
select select "number:75"
select select "number:13"
select select "number:5"
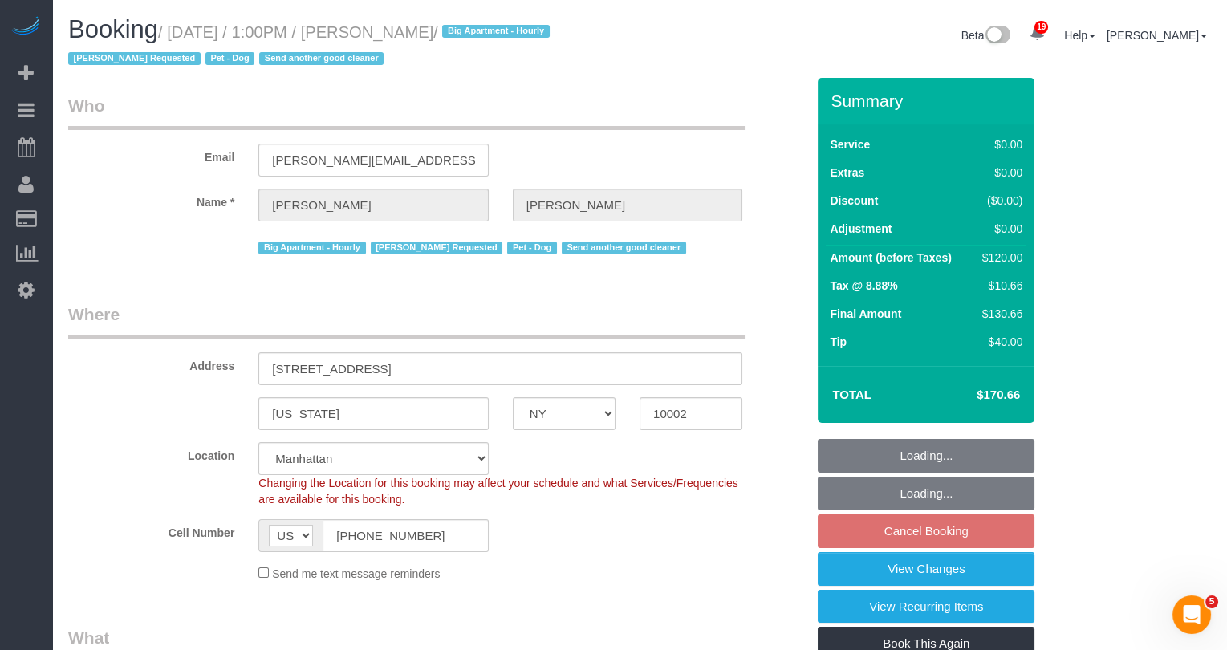
select select "string:stripe-pm_1RnPJq4VGloSiKo7PgNCzlxG"
select select "spot6"
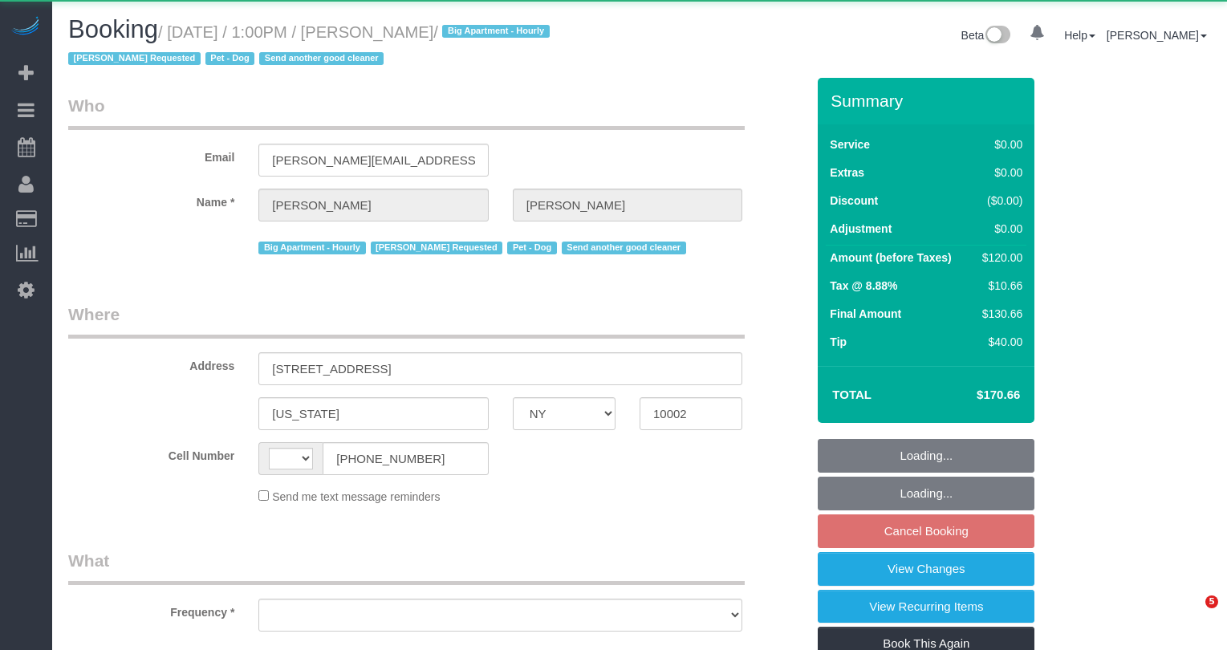
select select "NY"
select select "string:[GEOGRAPHIC_DATA]"
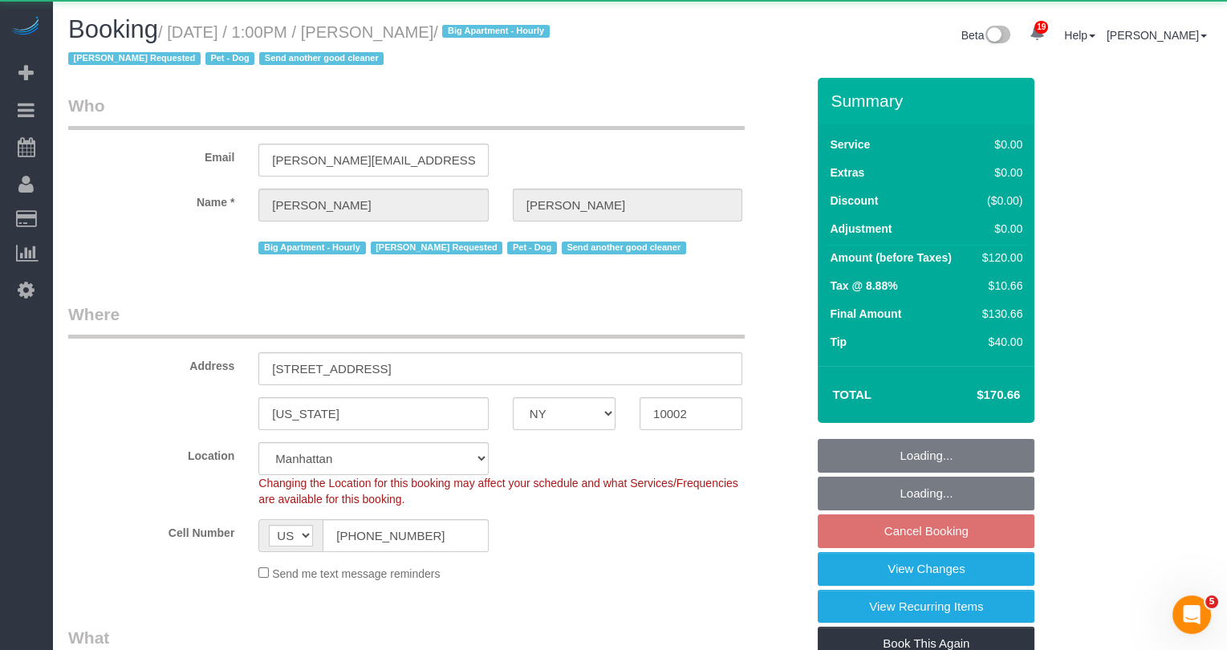
select select "object:914"
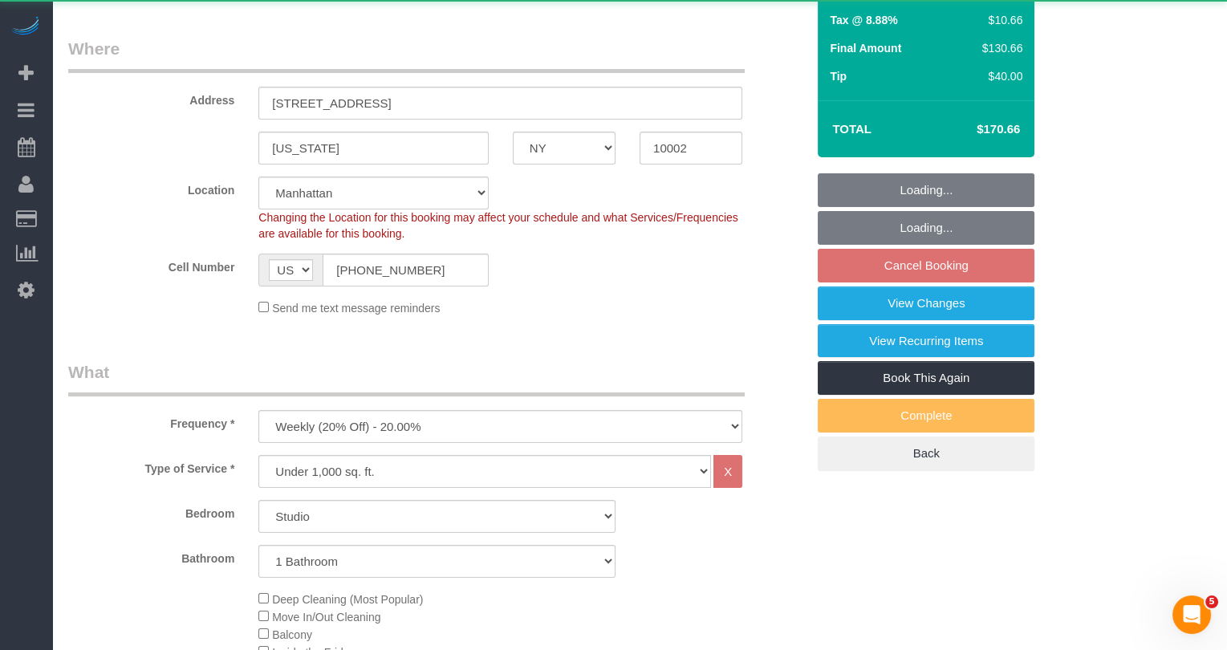
select select "string:stripe-pm_1RnPJq4VGloSiKo7PgNCzlxG"
select select "spot6"
select select "number:59"
select select "number:75"
select select "number:13"
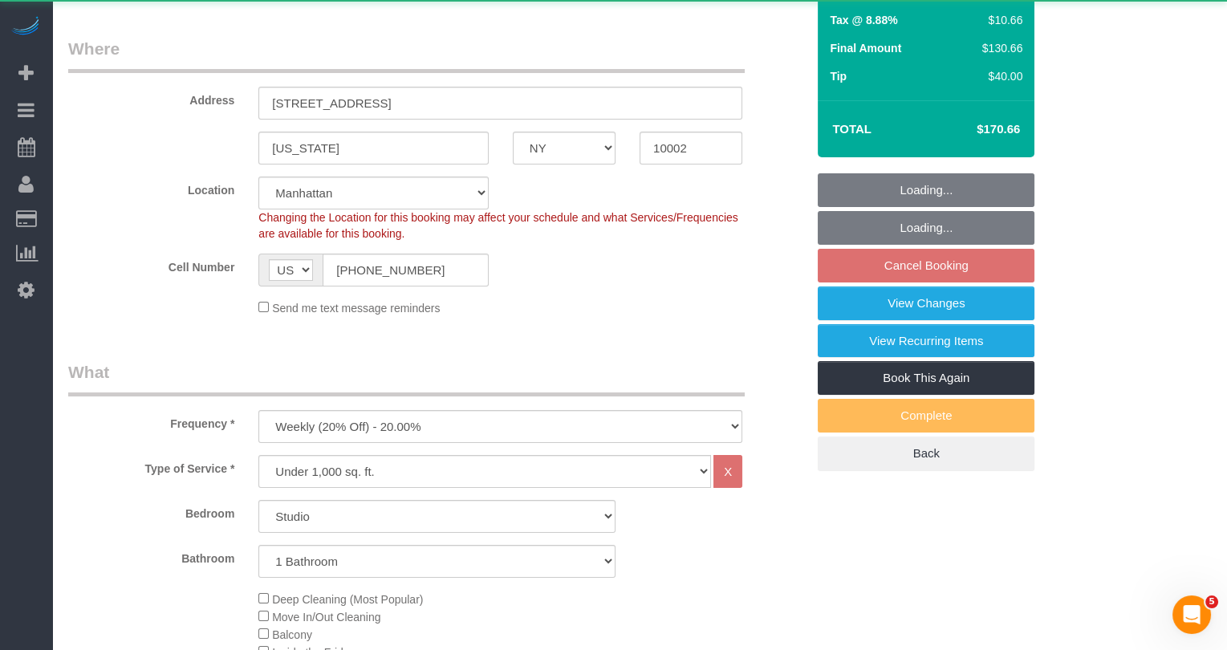
select select "number:5"
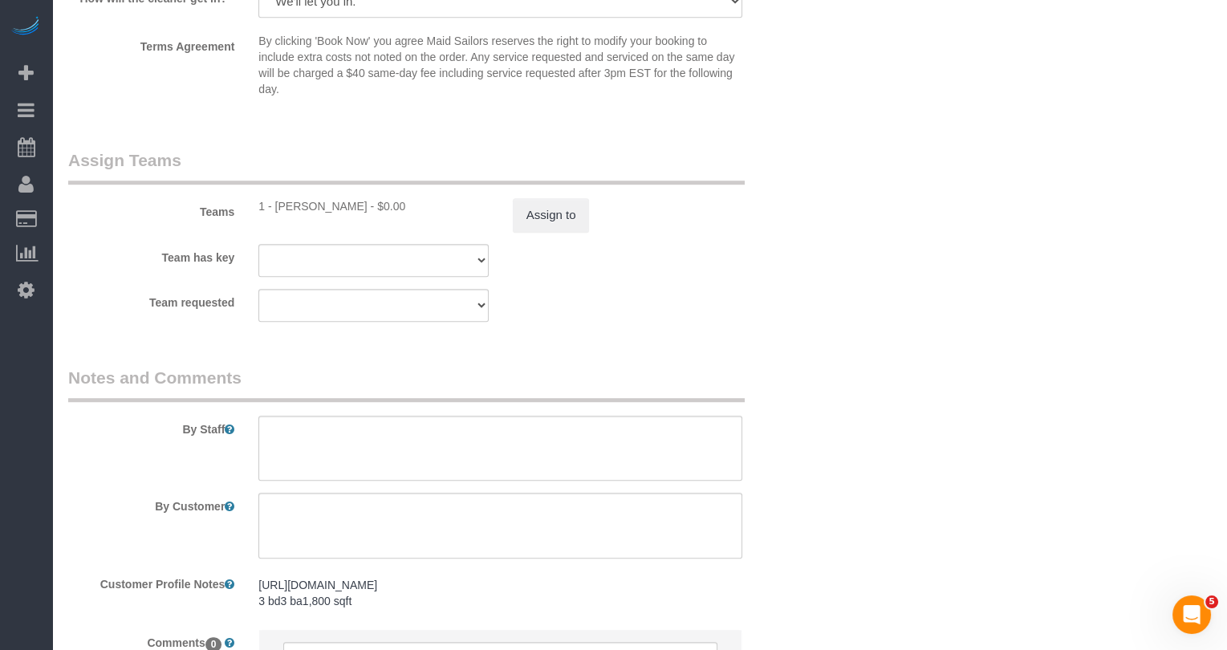
scroll to position [1959, 0]
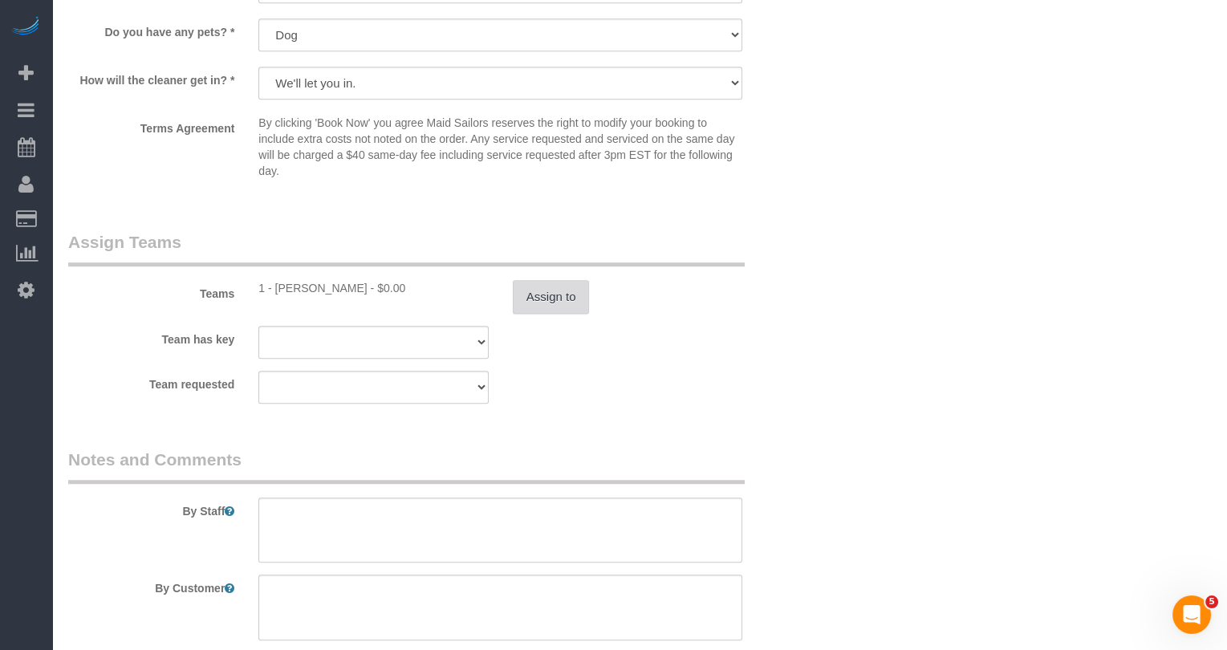
click at [525, 311] on button "Assign to" at bounding box center [551, 297] width 77 height 34
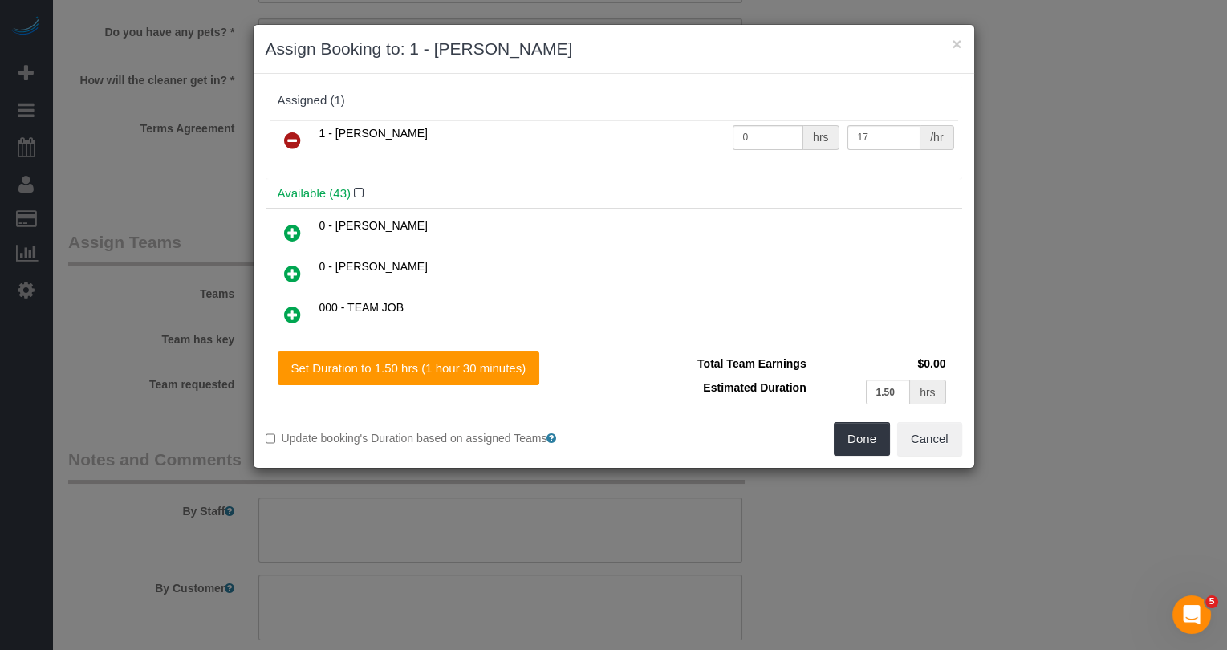
click at [285, 143] on icon at bounding box center [292, 140] width 17 height 19
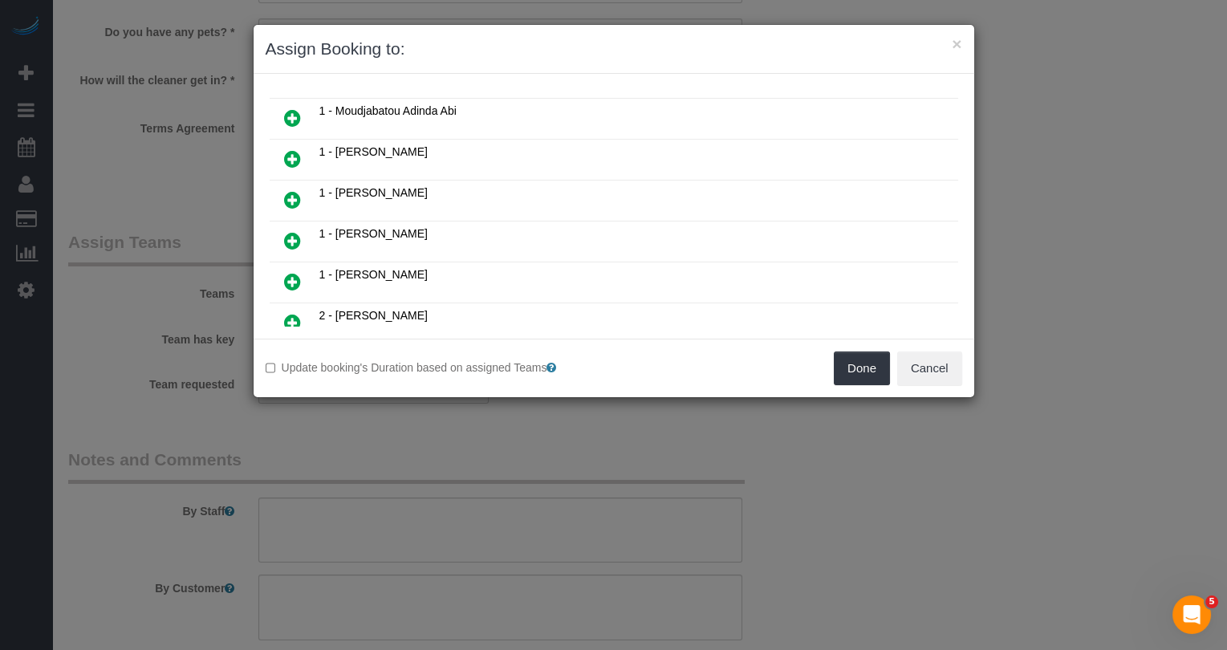
click at [300, 266] on link at bounding box center [293, 282] width 38 height 32
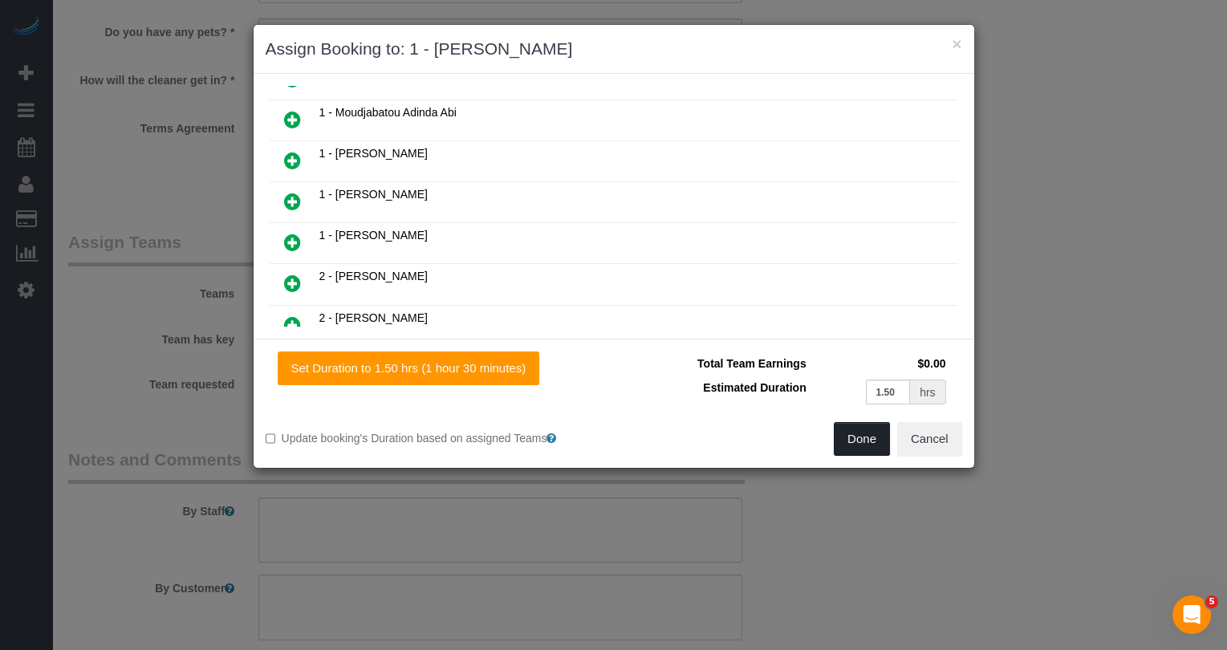
click at [856, 433] on button "Done" at bounding box center [862, 439] width 56 height 34
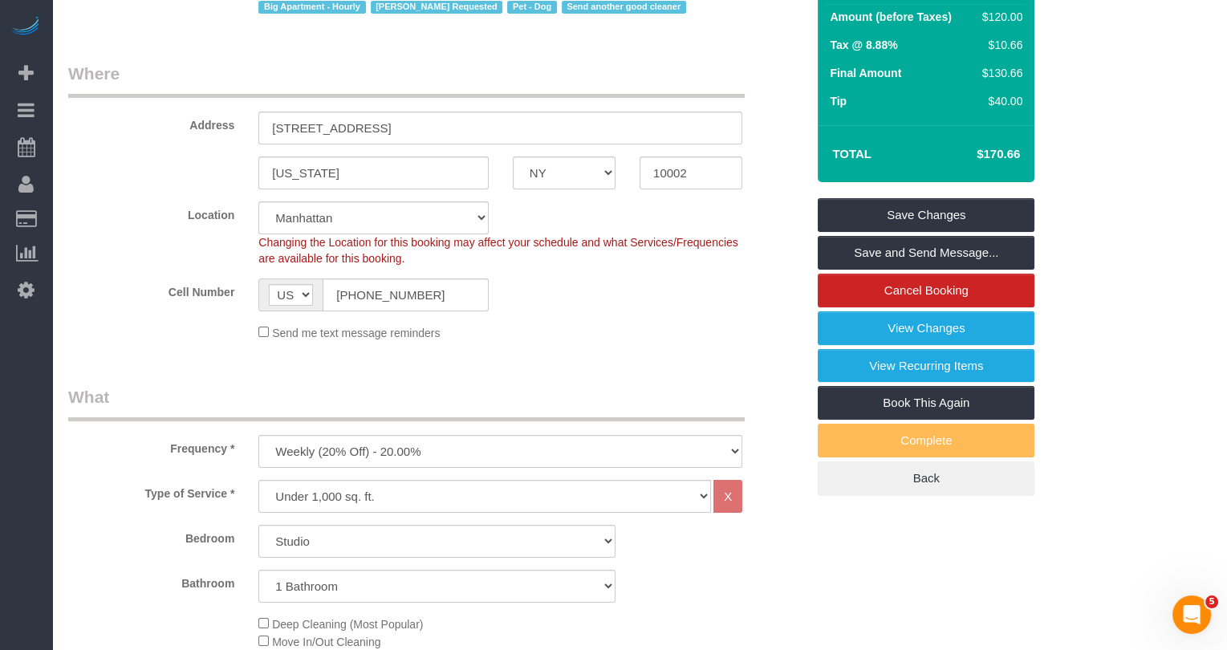
scroll to position [0, 0]
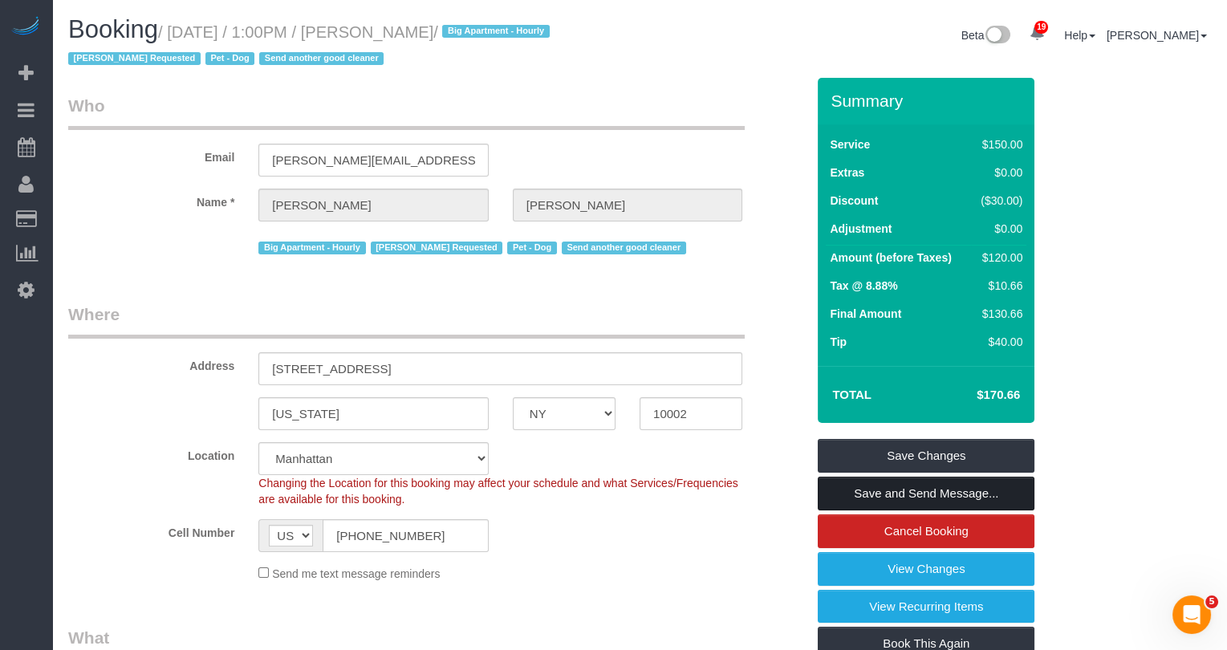
click at [913, 496] on link "Save and Send Message..." at bounding box center [926, 494] width 217 height 34
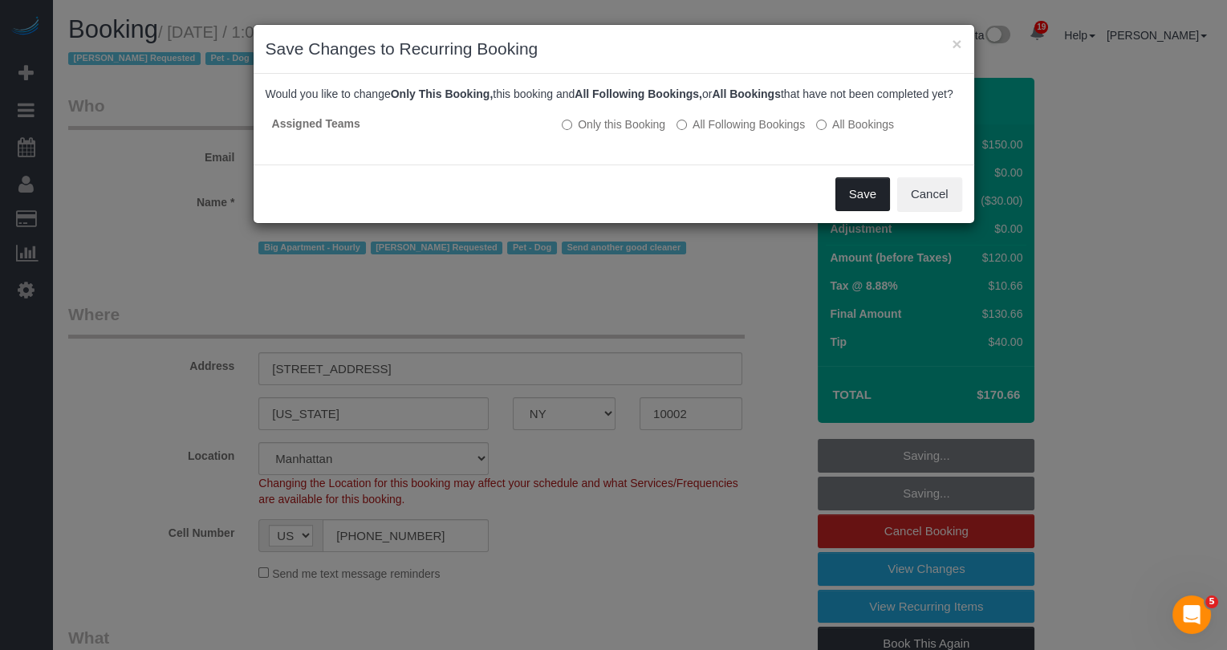
click at [859, 206] on button "Save" at bounding box center [862, 194] width 55 height 34
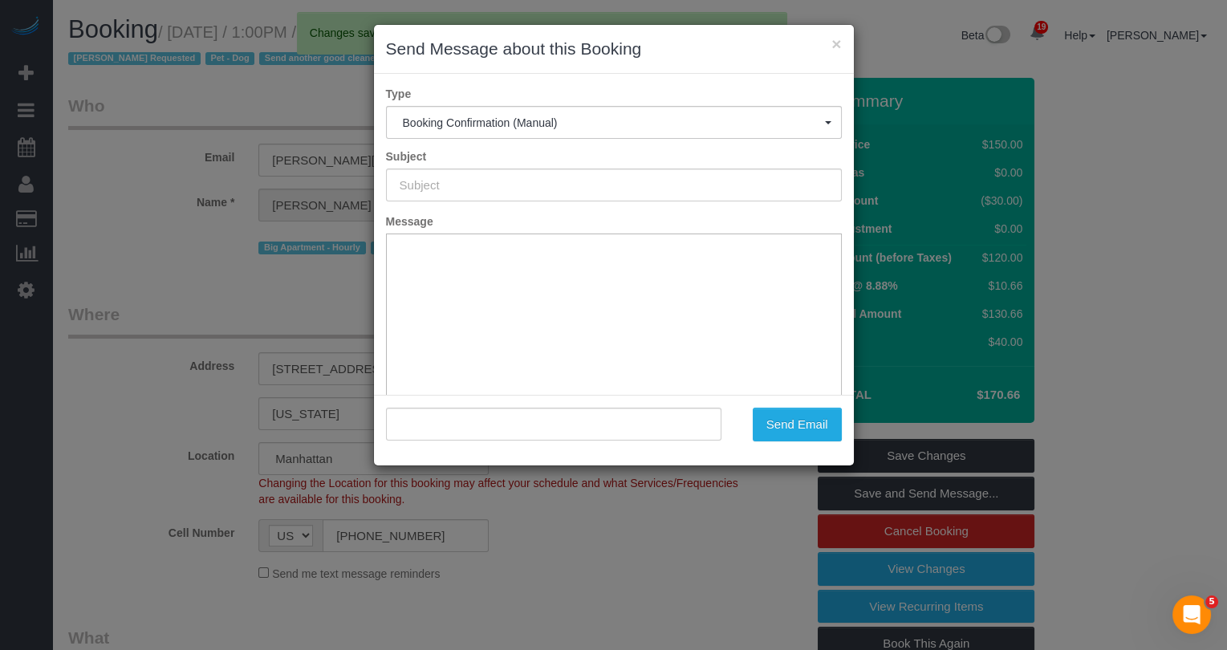
type input "Cleaning Confirmed for 09/18/2025 at 1:00pm"
type input ""Jeffrey Rogers" <jeffrey@cry.nyc>"
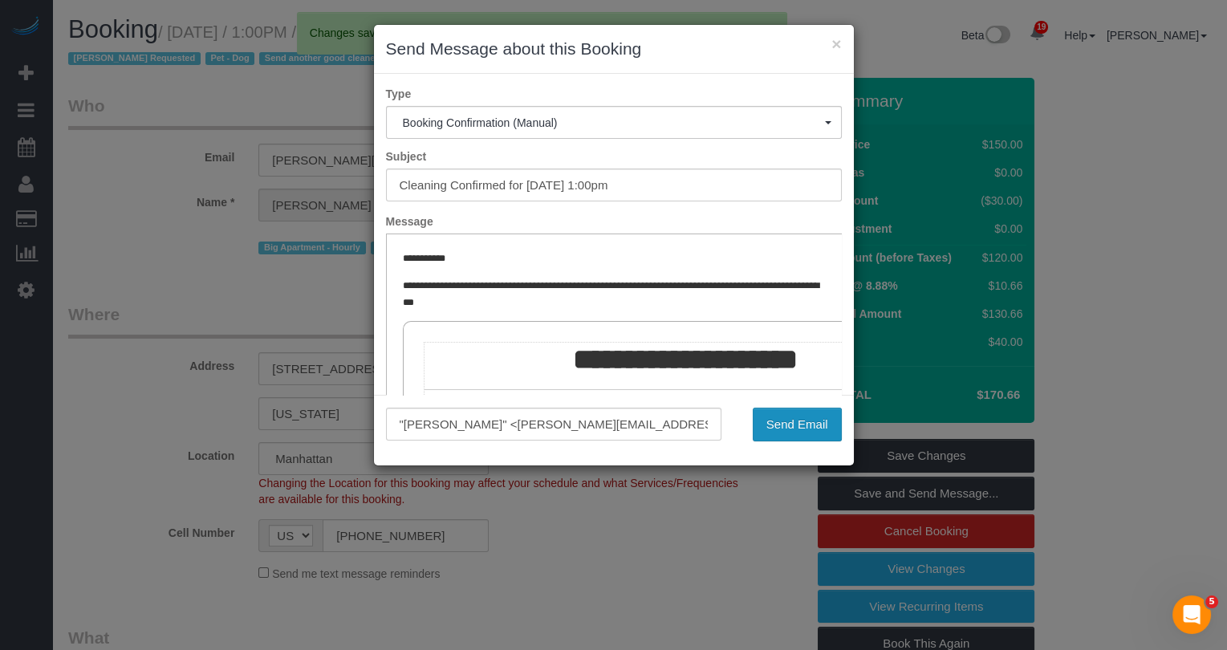
click at [792, 439] on div ""Jeffrey Rogers" <jeffrey@cry.nyc> Send Email" at bounding box center [614, 430] width 480 height 71
click at [798, 425] on button "Send Email" at bounding box center [797, 425] width 89 height 34
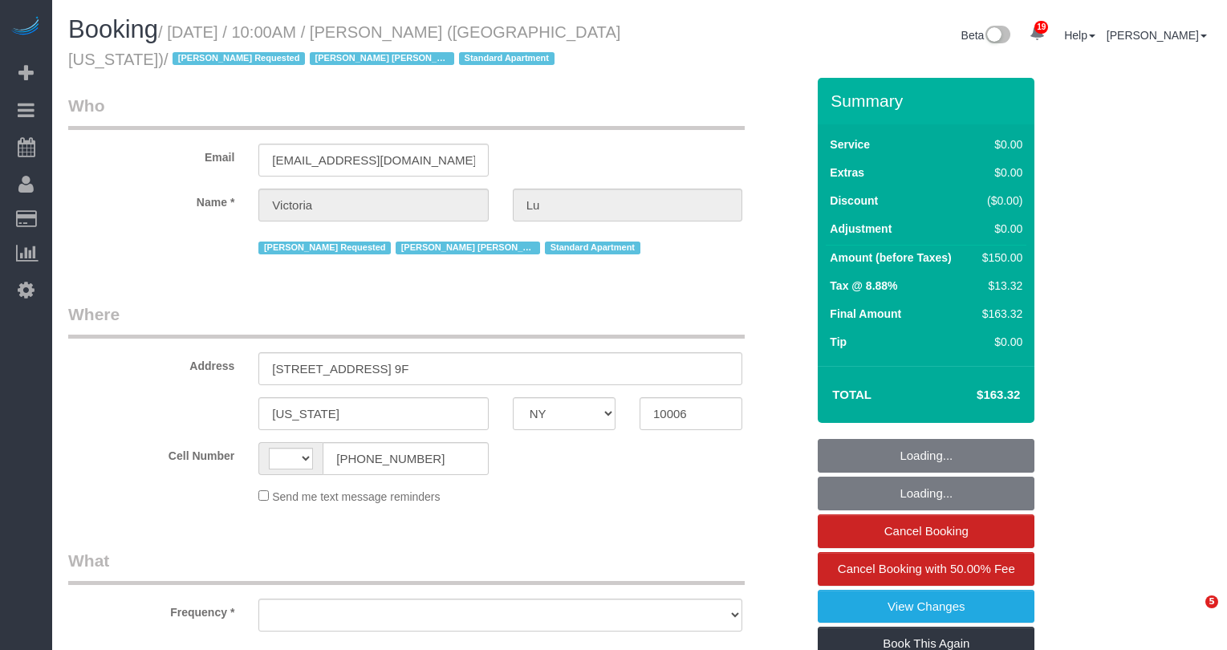
select select "NY"
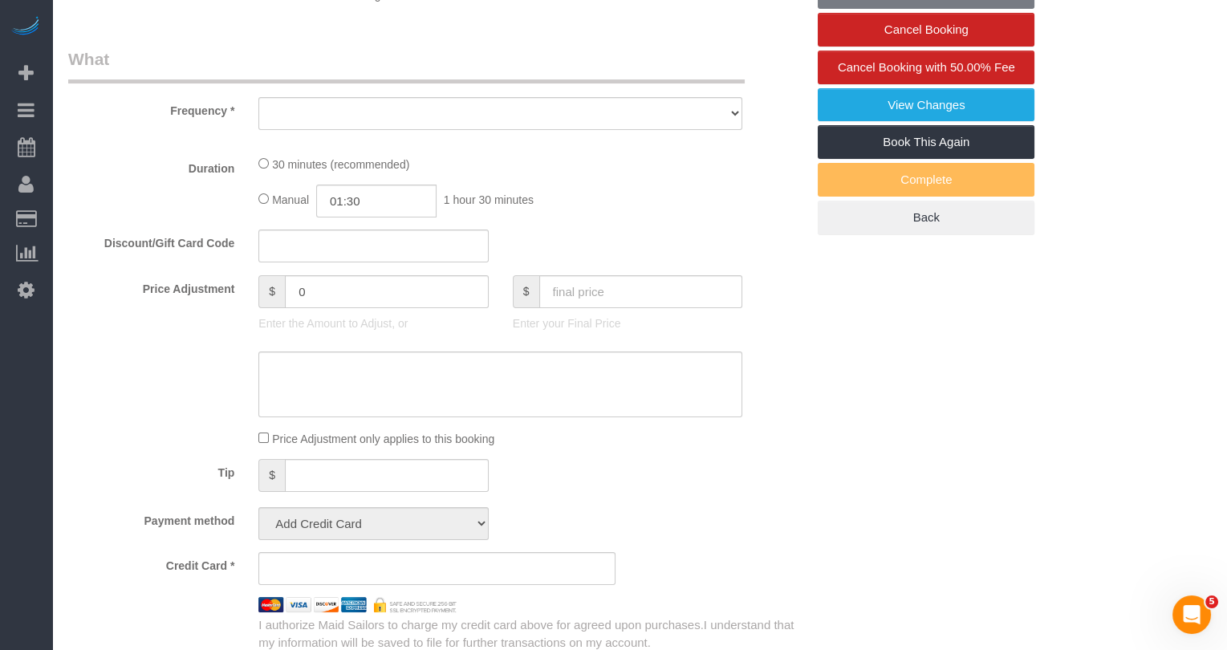
select select "object:1581"
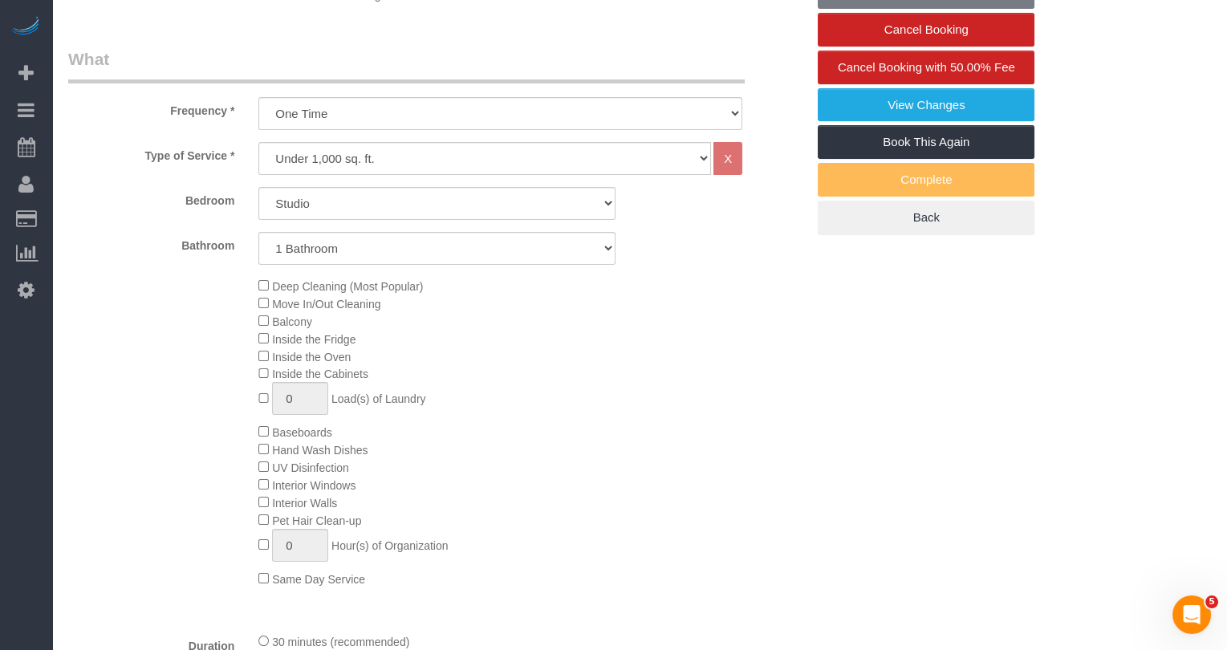
select select "string:[GEOGRAPHIC_DATA]"
select select "string:stripe-pm_1ObyDp4VGloSiKo7aOBasKSx"
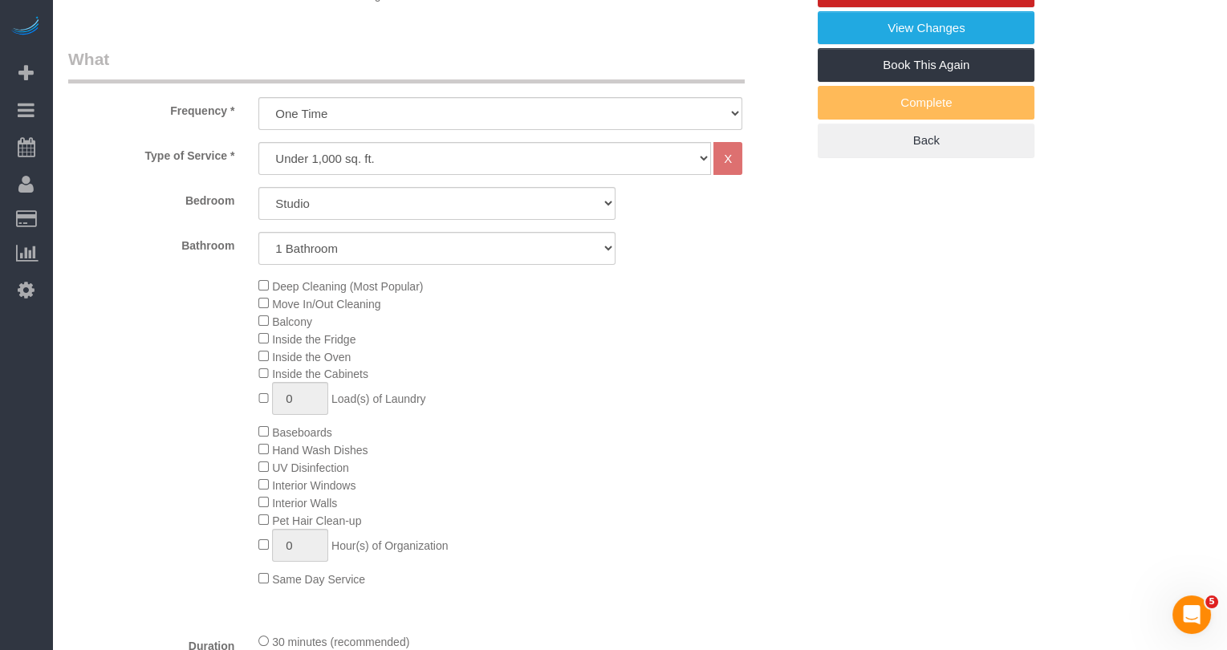
select select "object:2257"
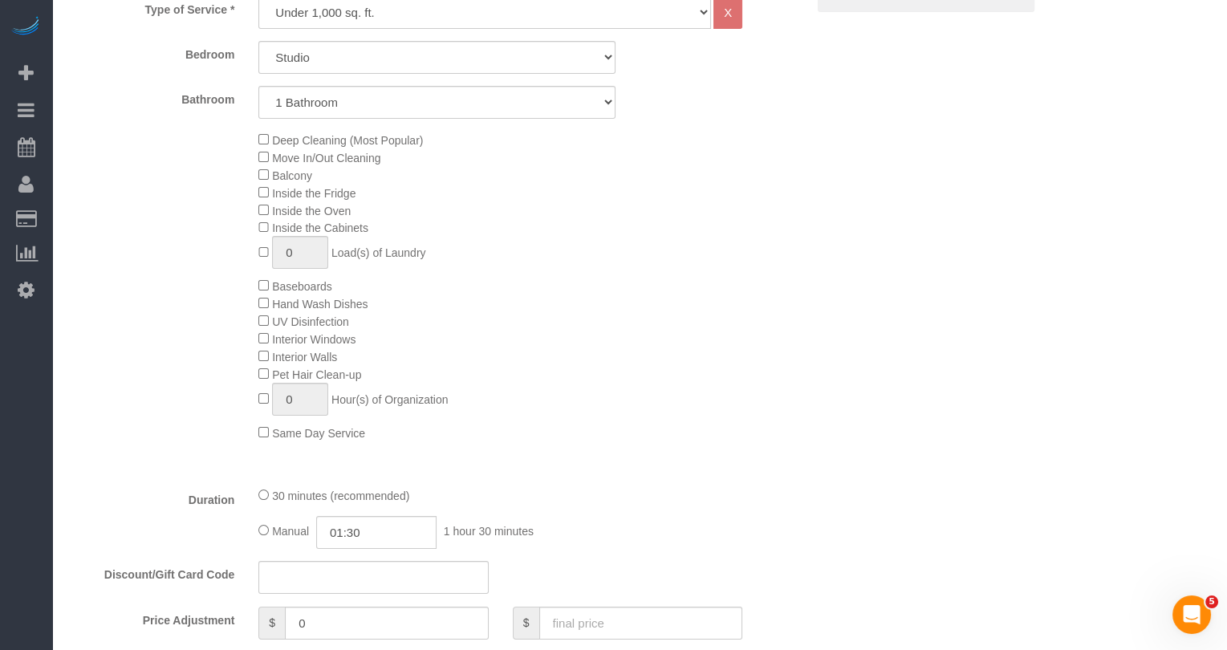
scroll to position [850, 0]
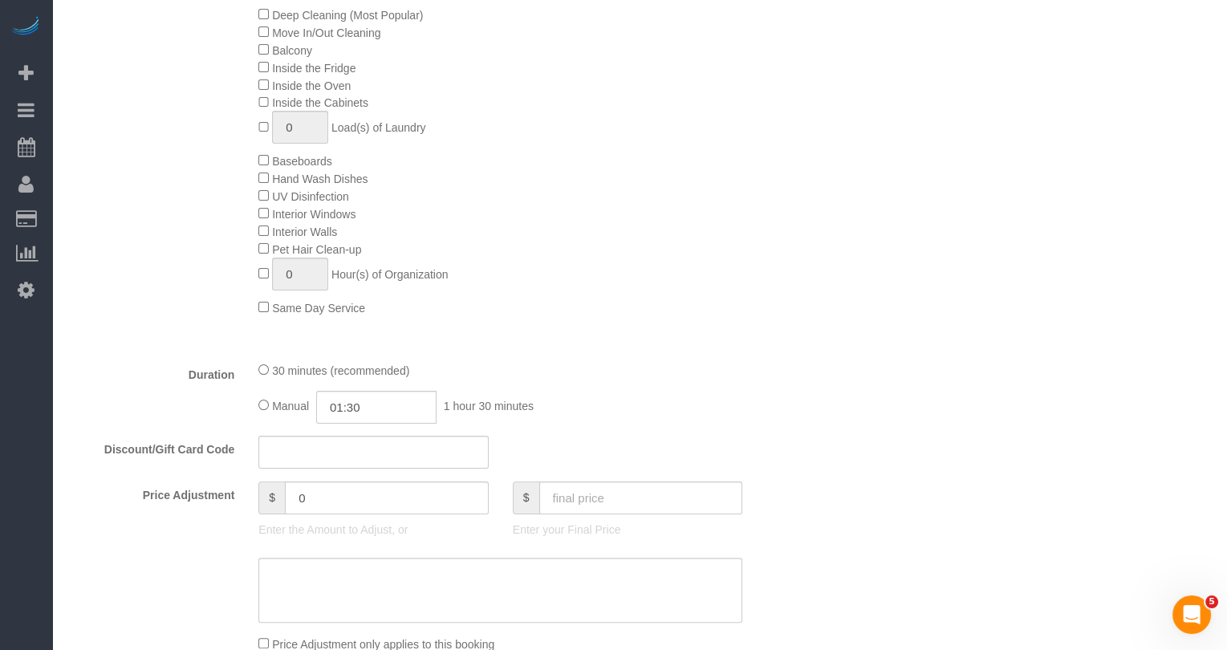
select select "spot1"
select select "number:58"
select select "number:73"
select select "number:15"
select select "number:5"
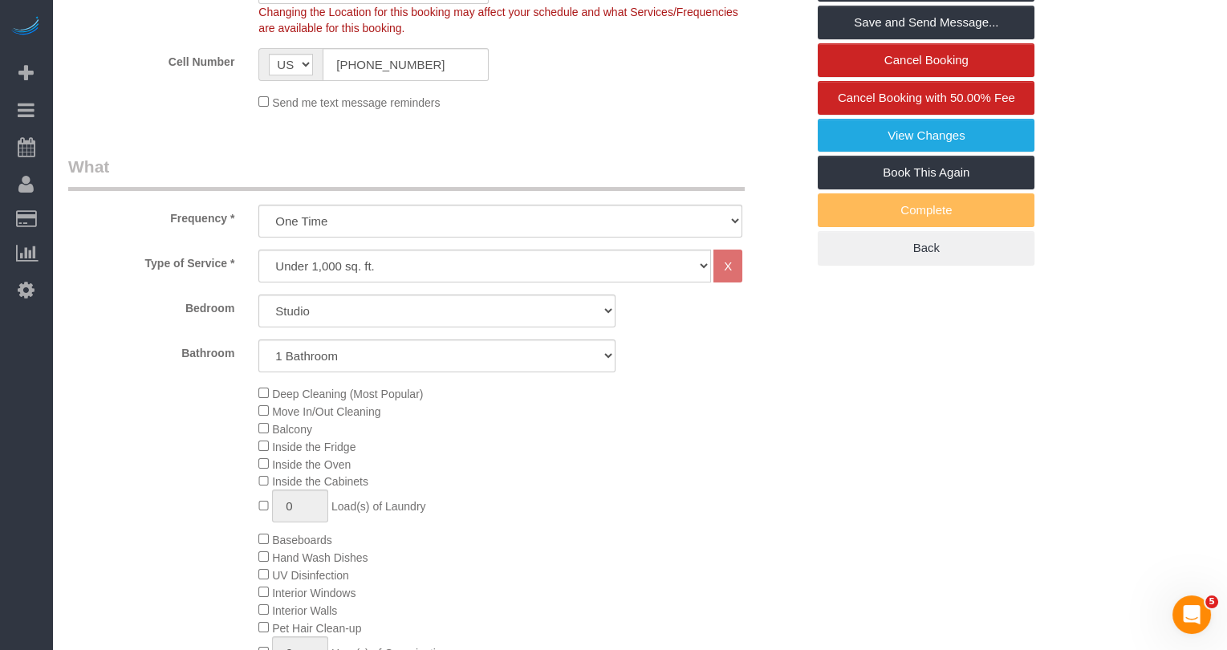
scroll to position [0, 0]
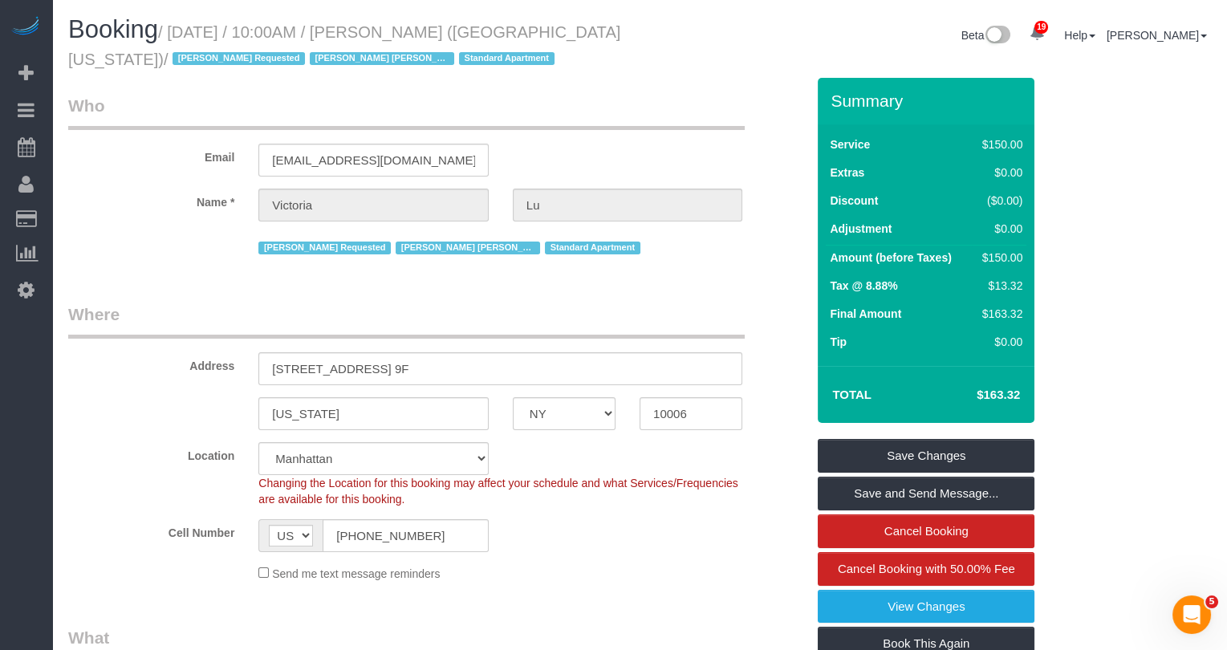
drag, startPoint x: 138, startPoint y: 57, endPoint x: 173, endPoint y: 35, distance: 41.4
click at [173, 35] on small "/ [DATE] / 10:00AM / [PERSON_NAME] ([GEOGRAPHIC_DATA][US_STATE]) / [PERSON_NAME…" at bounding box center [344, 45] width 552 height 45
copy small "[DATE] / 10:00AM / [PERSON_NAME] ([GEOGRAPHIC_DATA][US_STATE])"
click at [510, 40] on small "/ [DATE] / 10:00AM / [PERSON_NAME] ([GEOGRAPHIC_DATA][US_STATE]) / [PERSON_NAME…" at bounding box center [344, 45] width 552 height 45
drag, startPoint x: 507, startPoint y: 38, endPoint x: 420, endPoint y: 35, distance: 87.5
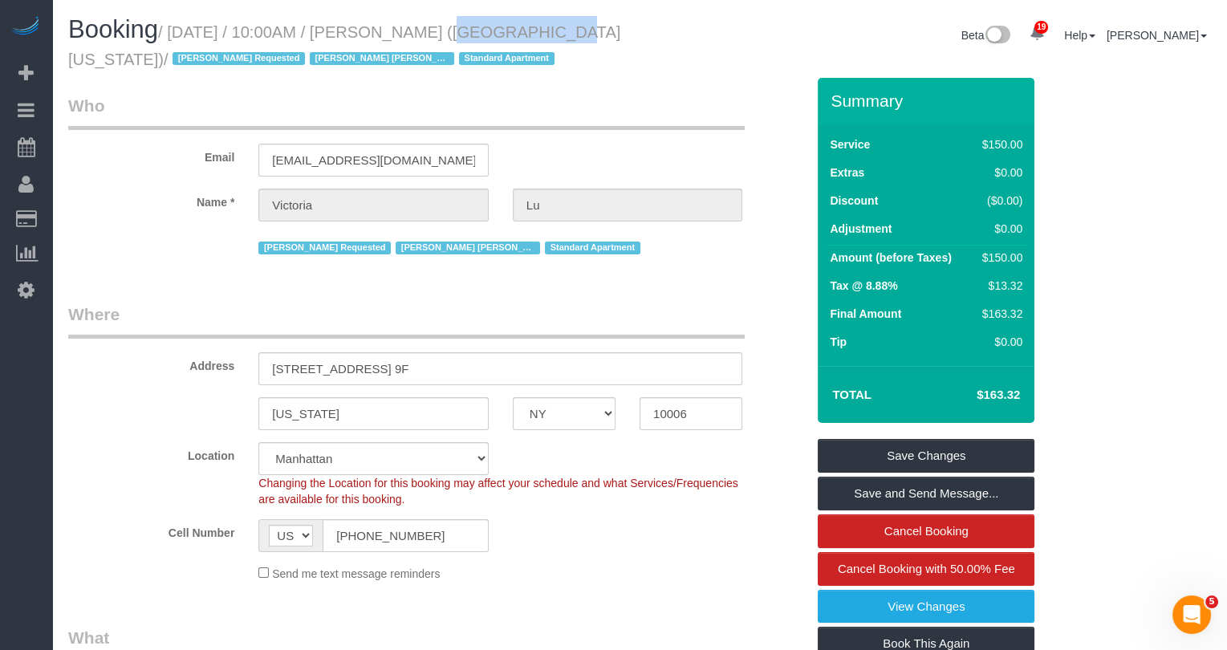
click at [420, 35] on small "/ [DATE] / 10:00AM / [PERSON_NAME] ([GEOGRAPHIC_DATA][US_STATE]) / [PERSON_NAME…" at bounding box center [344, 45] width 552 height 45
copy small "[PERSON_NAME] ("
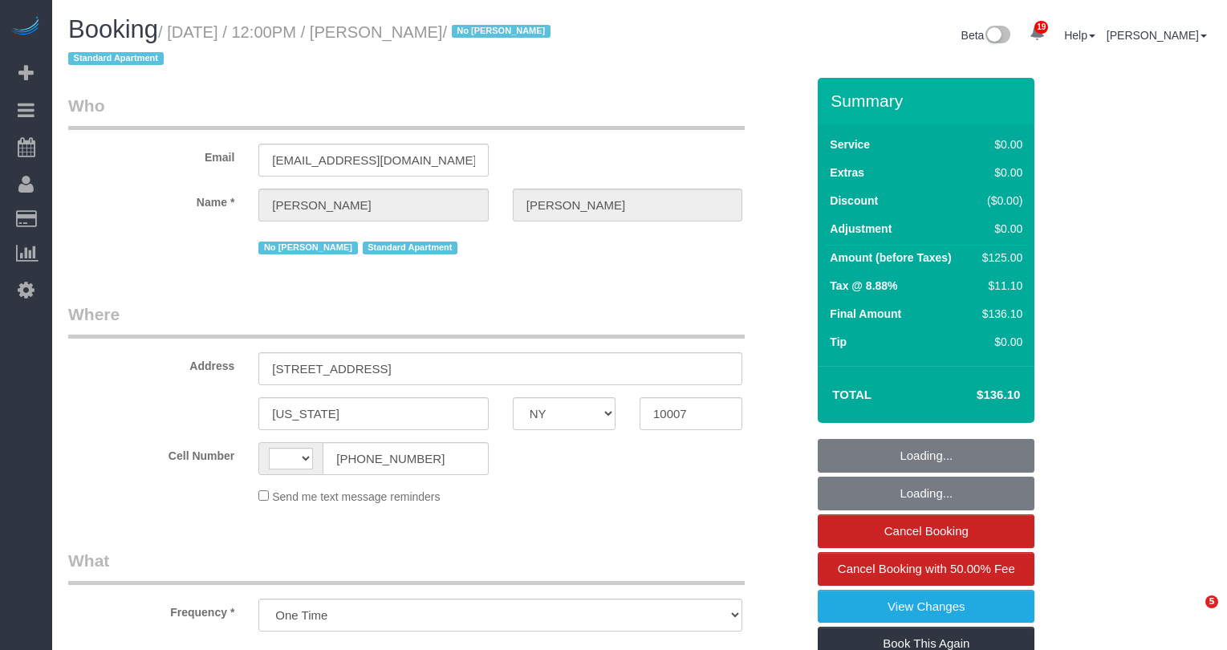
select select "NY"
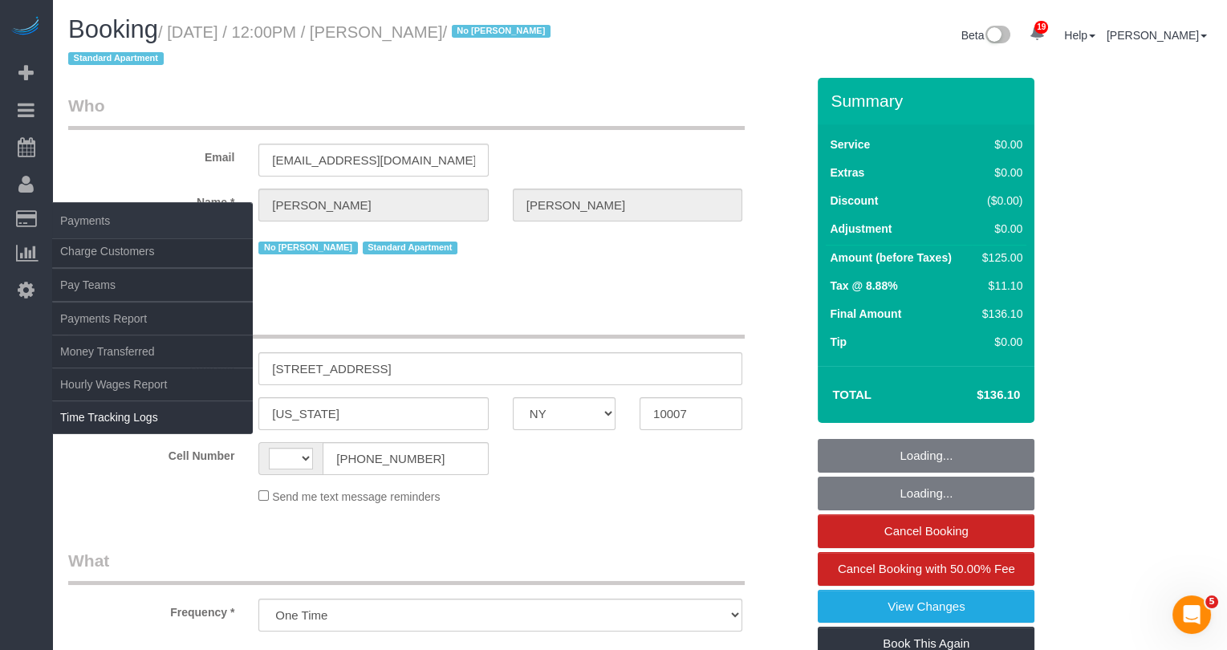
select select "spot1"
click at [91, 426] on link "Time Tracking Logs" at bounding box center [152, 417] width 201 height 32
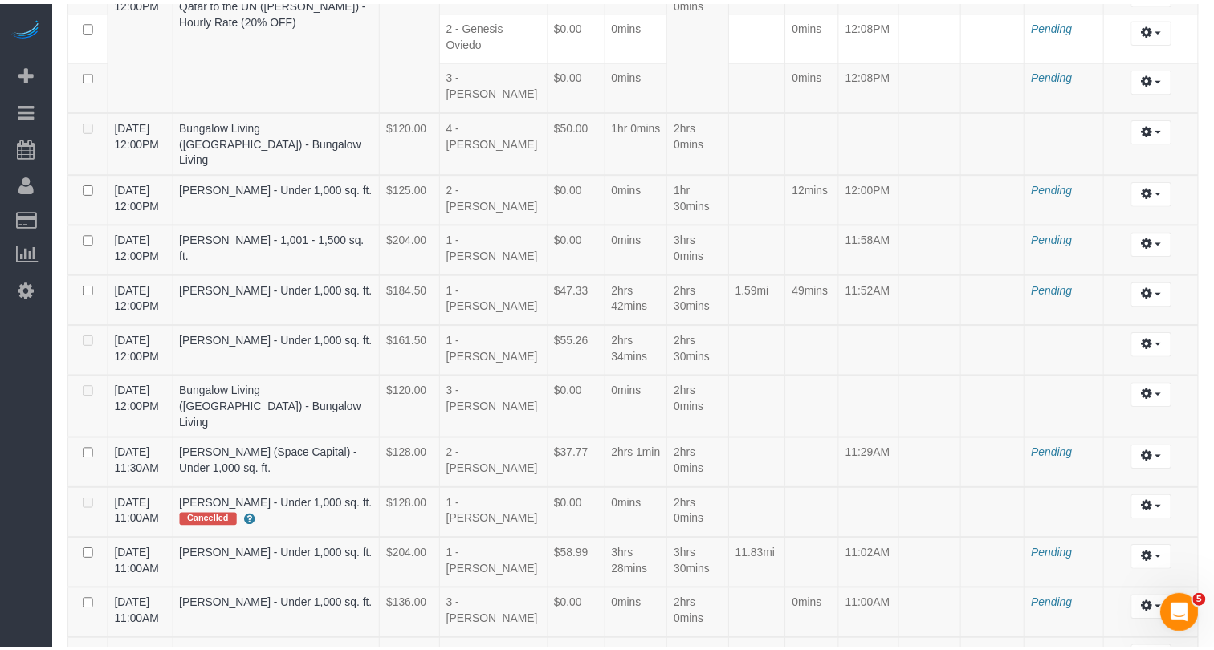
scroll to position [838, 0]
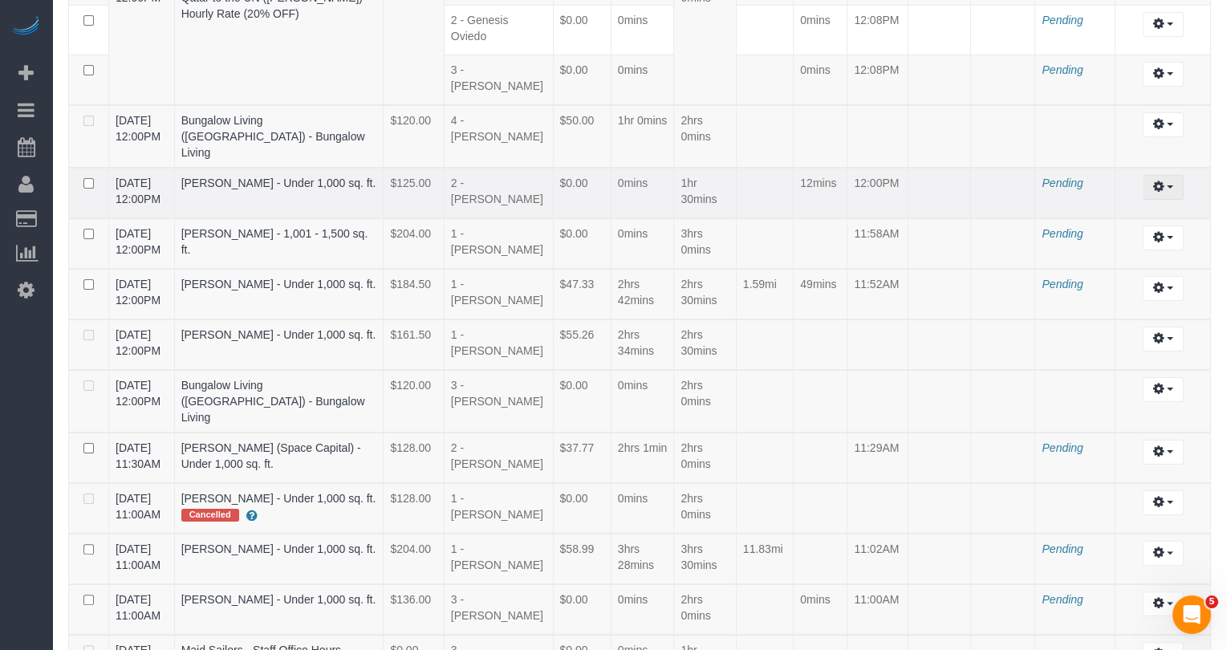
click at [1174, 175] on button "button" at bounding box center [1163, 187] width 41 height 25
click at [1084, 242] on link "Archive ..." at bounding box center [1119, 252] width 127 height 21
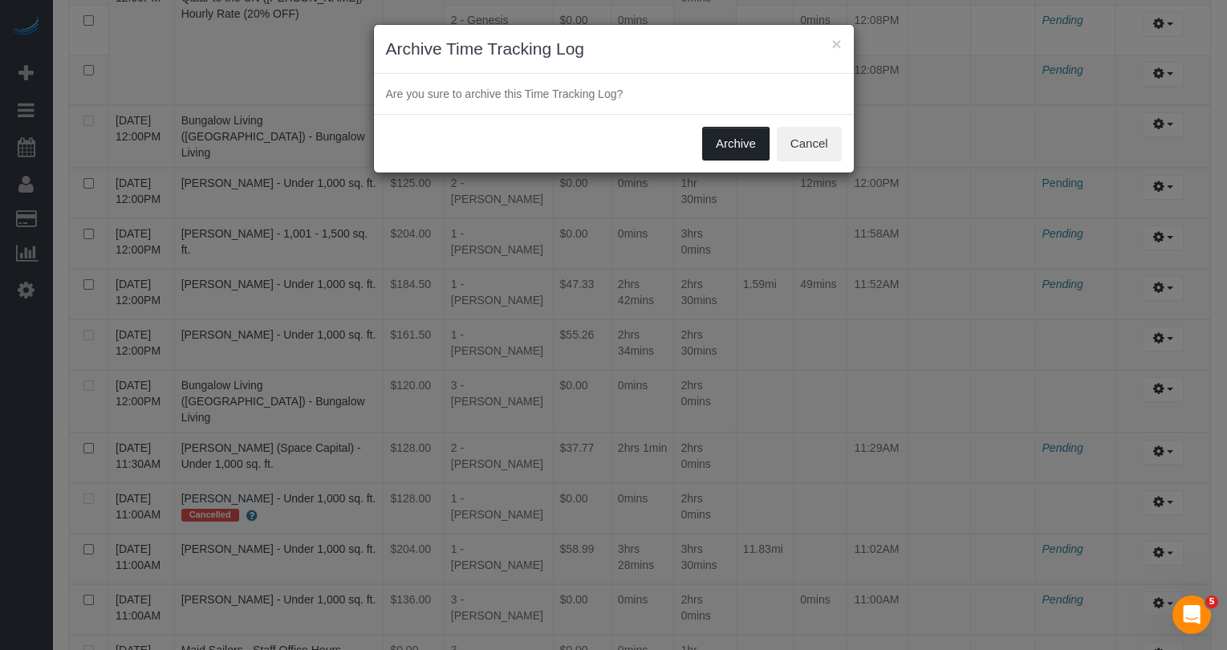
click at [742, 140] on button "Archive" at bounding box center [735, 144] width 67 height 34
